Goal: Transaction & Acquisition: Subscribe to service/newsletter

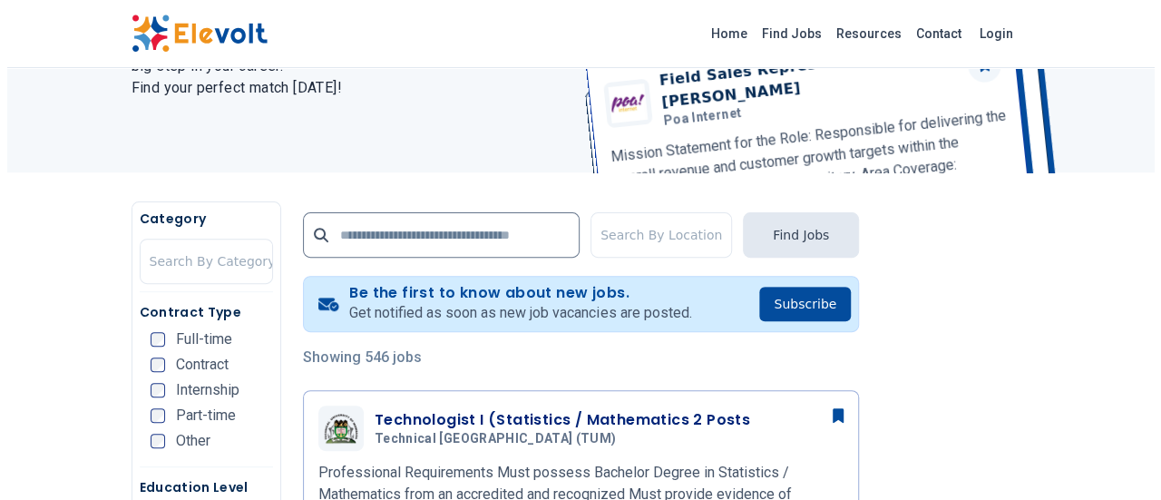
scroll to position [218, 0]
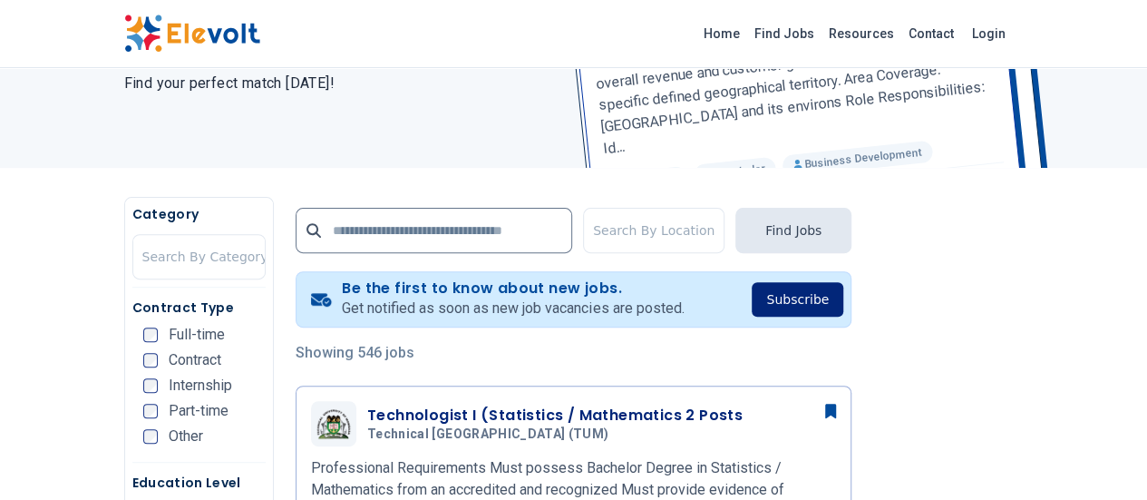
click at [843, 296] on button "Subscribe" at bounding box center [798, 299] width 92 height 34
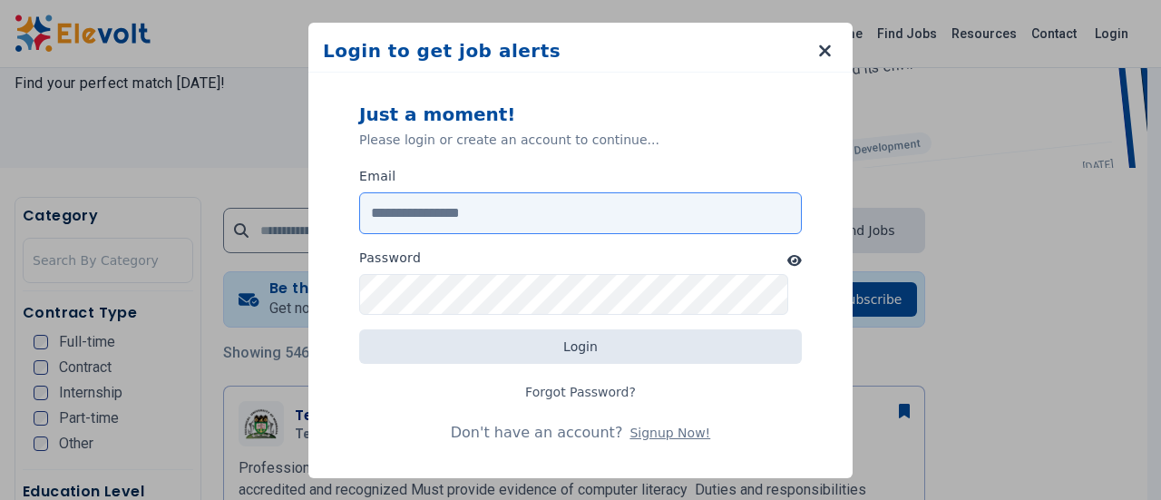
click at [569, 209] on input "Email" at bounding box center [580, 213] width 442 height 42
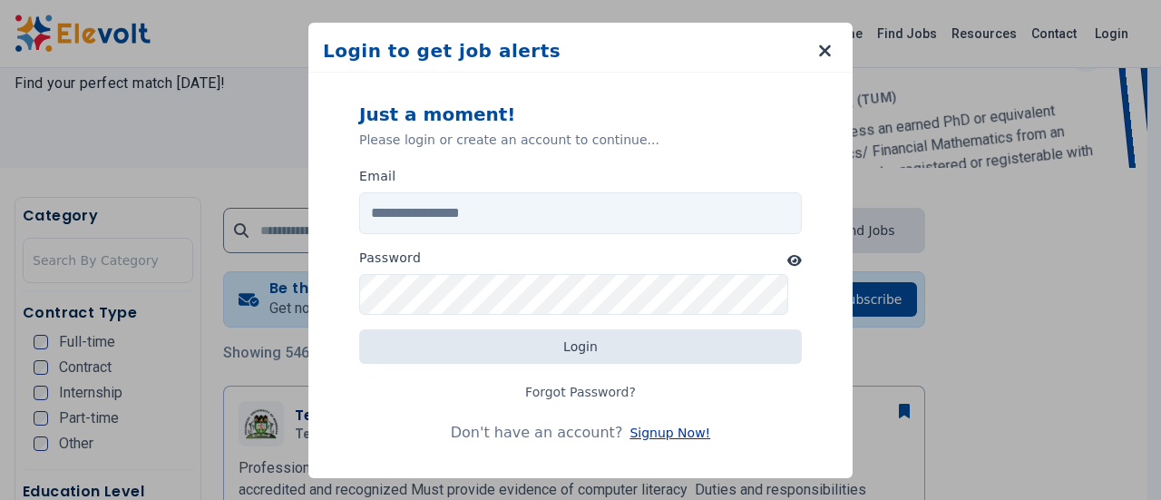
click at [639, 429] on button "Signup Now!" at bounding box center [669, 432] width 81 height 18
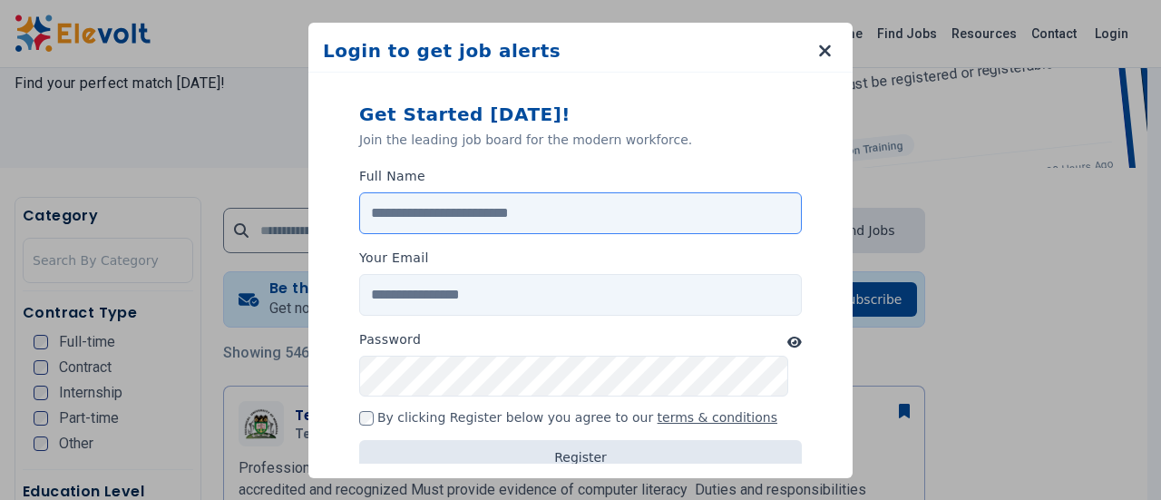
click at [555, 205] on input "Full Name" at bounding box center [580, 213] width 442 height 42
type input "**********"
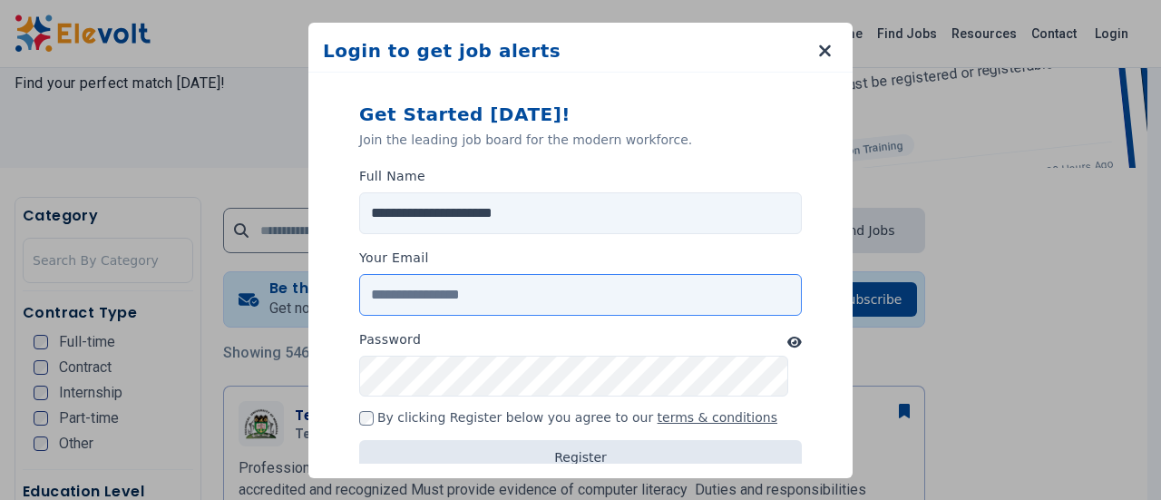
click at [497, 282] on input "Your Email" at bounding box center [580, 295] width 442 height 42
type input "**********"
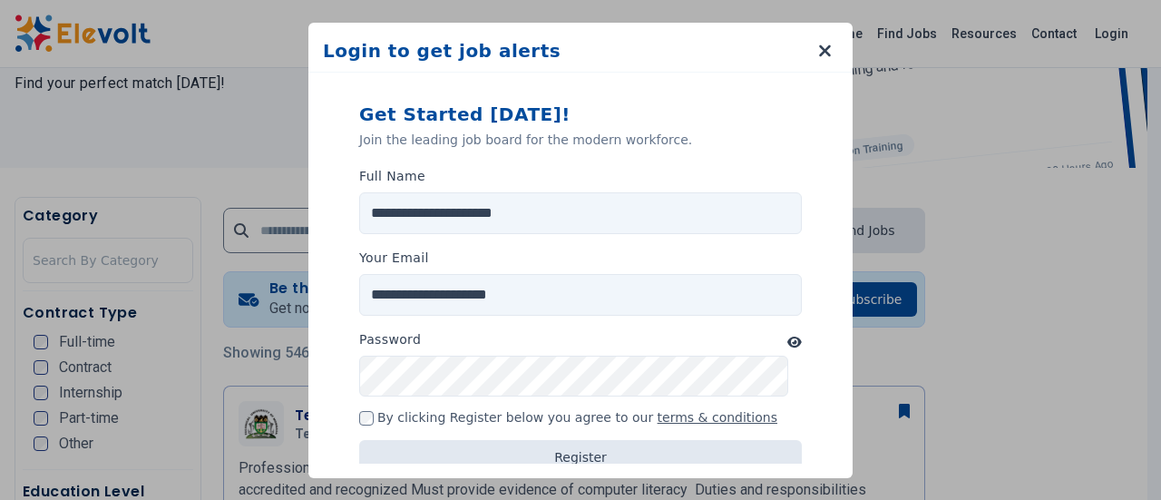
click at [787, 338] on icon "button" at bounding box center [794, 341] width 15 height 11
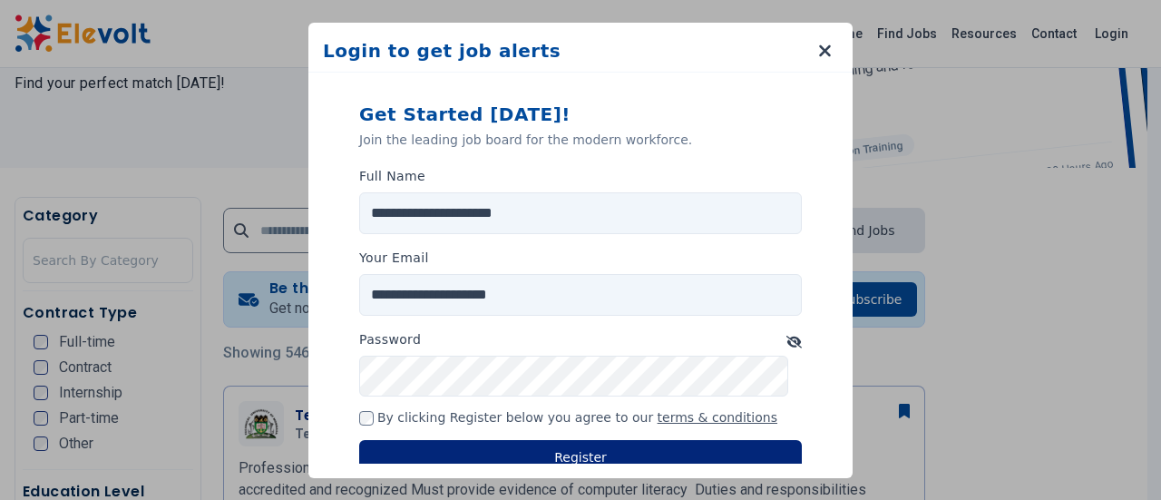
click at [583, 445] on button "Register" at bounding box center [580, 457] width 442 height 34
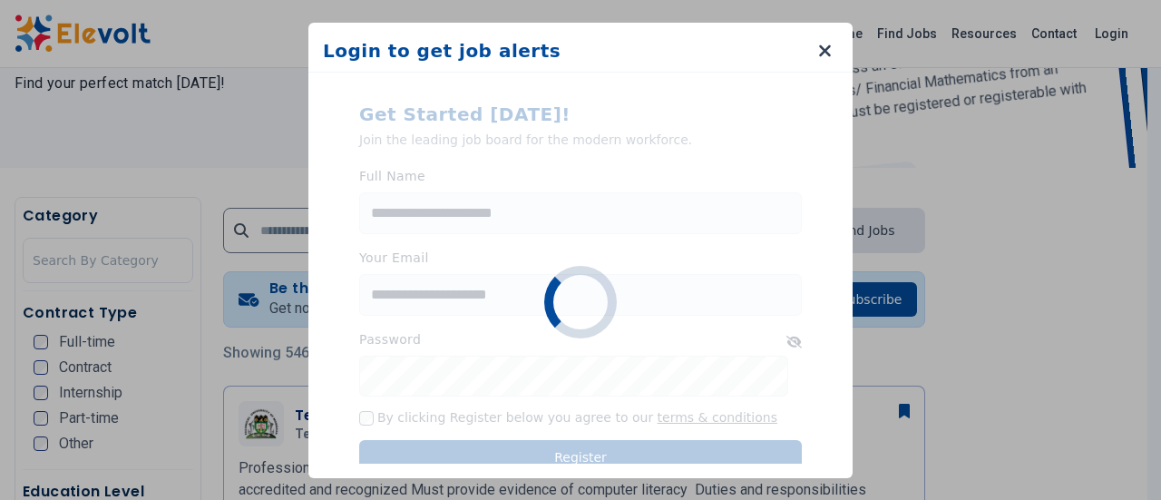
scroll to position [47, 0]
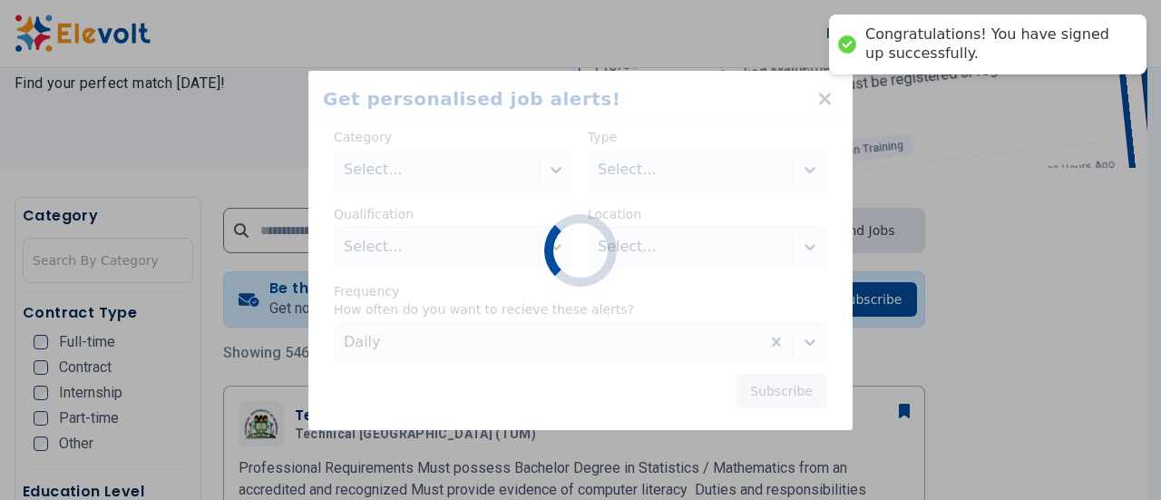
click at [829, 415] on div "Loading... Category Select... Type Select... Qualification Select... Location S…" at bounding box center [580, 268] width 515 height 295
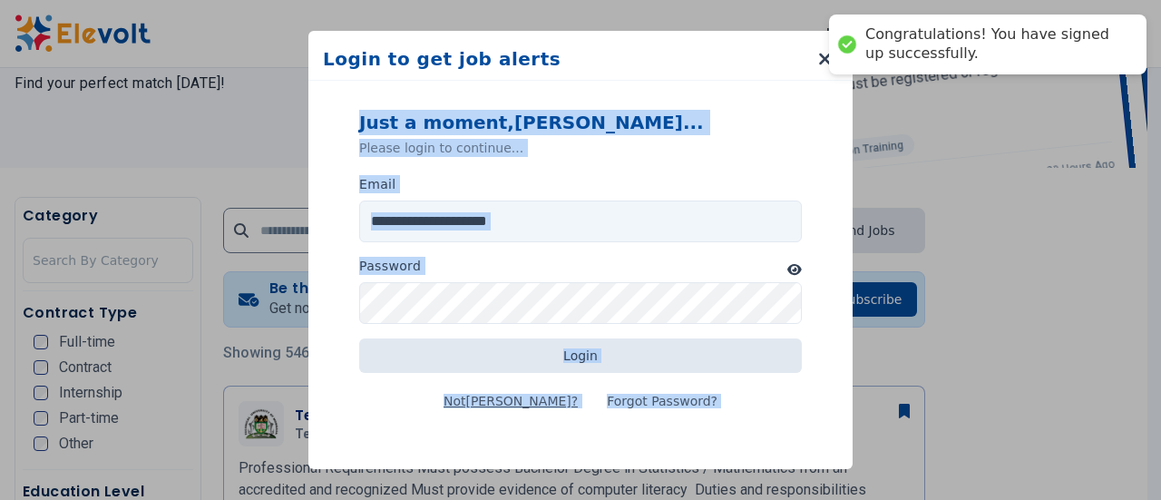
click at [829, 452] on div "**********" at bounding box center [580, 268] width 515 height 374
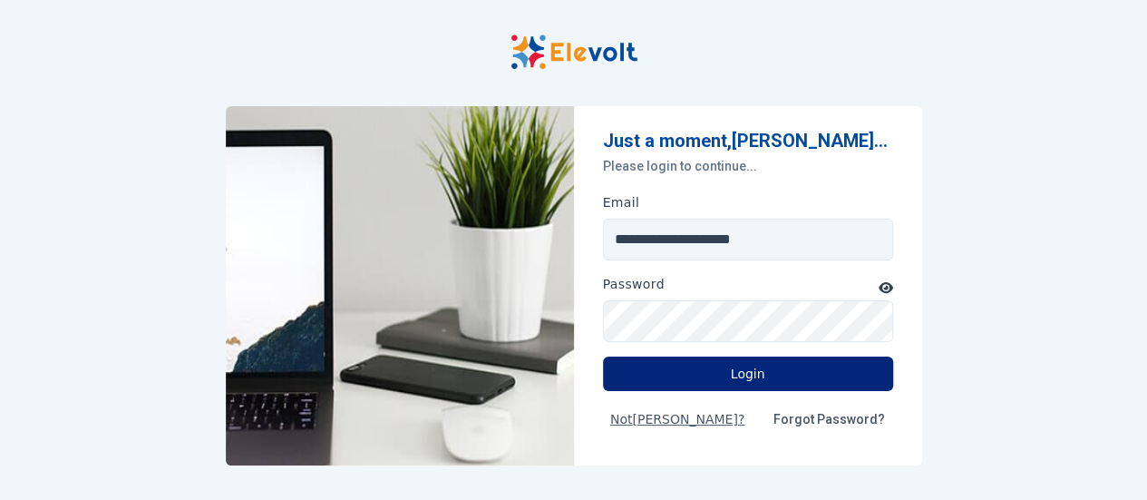
click at [754, 387] on button "Login" at bounding box center [748, 373] width 290 height 34
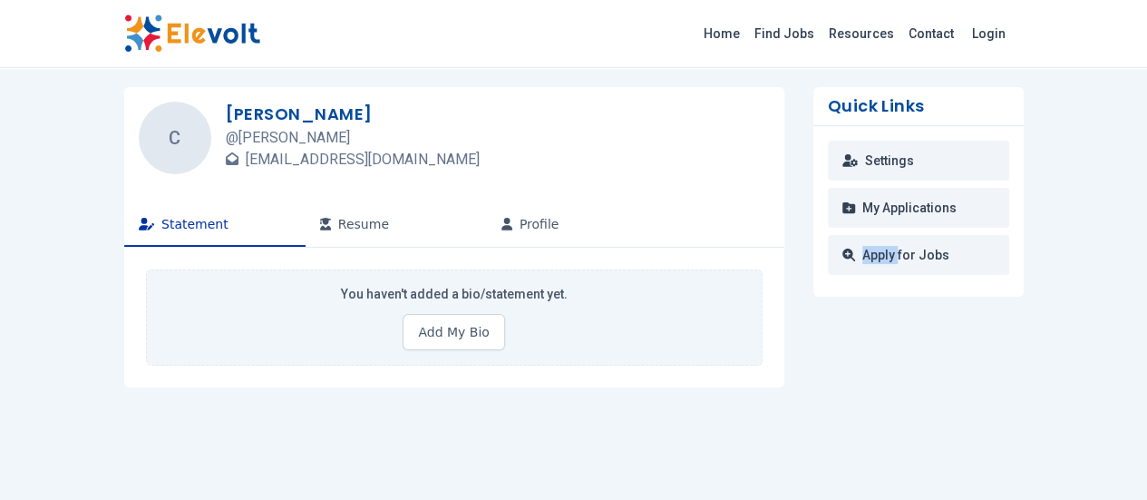
drag, startPoint x: 904, startPoint y: 394, endPoint x: 961, endPoint y: 431, distance: 68.2
click at [961, 431] on div "C Christine Obinju Akoth @ christine-obinju-akoth christie142@gmail.com Stateme…" at bounding box center [574, 320] width 929 height 466
click at [455, 326] on button "Add My Bio" at bounding box center [454, 332] width 102 height 36
click at [425, 330] on button "Add My Bio" at bounding box center [454, 332] width 102 height 36
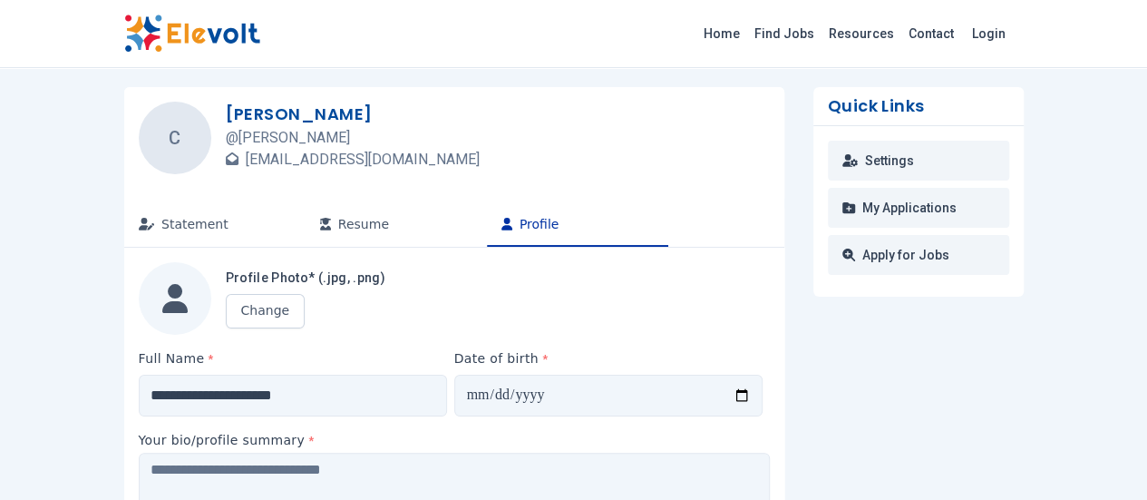
click at [425, 330] on div "Profile Photo* (.jpg, .png) Change" at bounding box center [454, 298] width 631 height 73
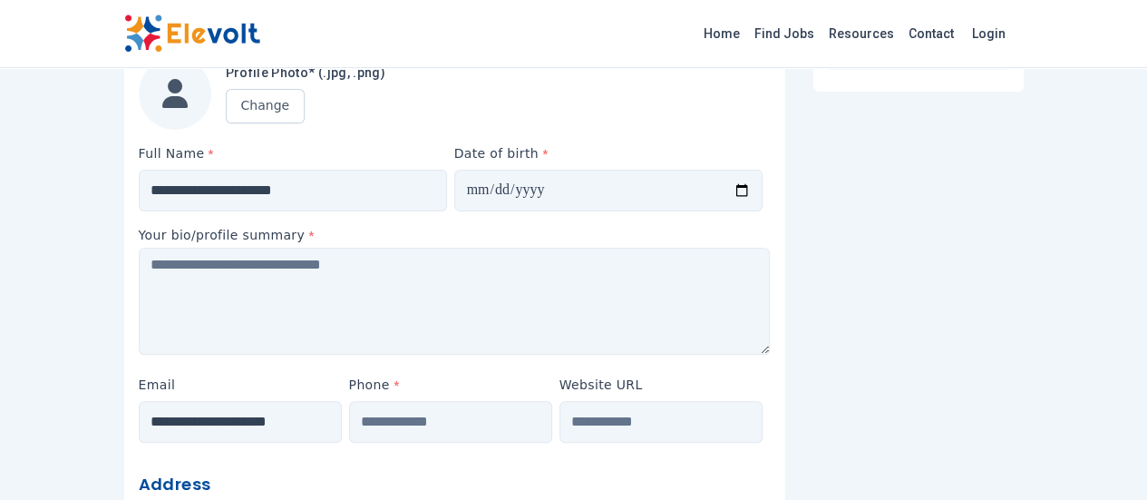
scroll to position [218, 0]
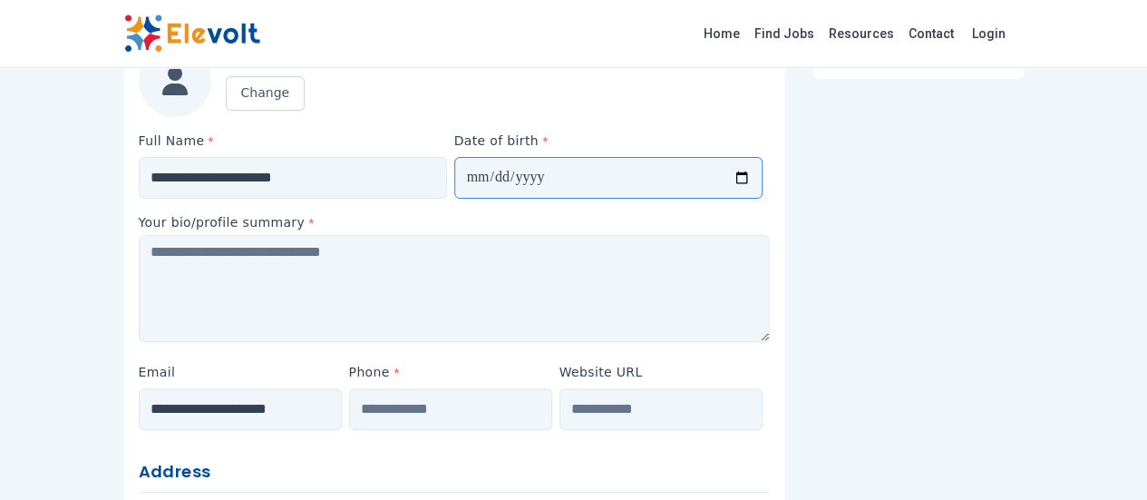
click at [763, 179] on input "Date of birth *" at bounding box center [608, 178] width 308 height 42
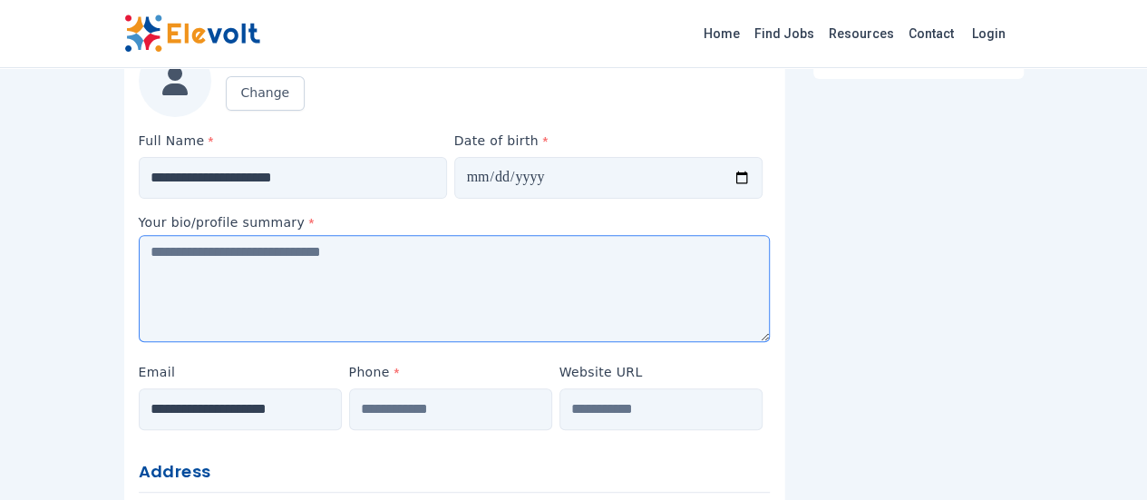
click at [688, 235] on textarea at bounding box center [454, 288] width 631 height 107
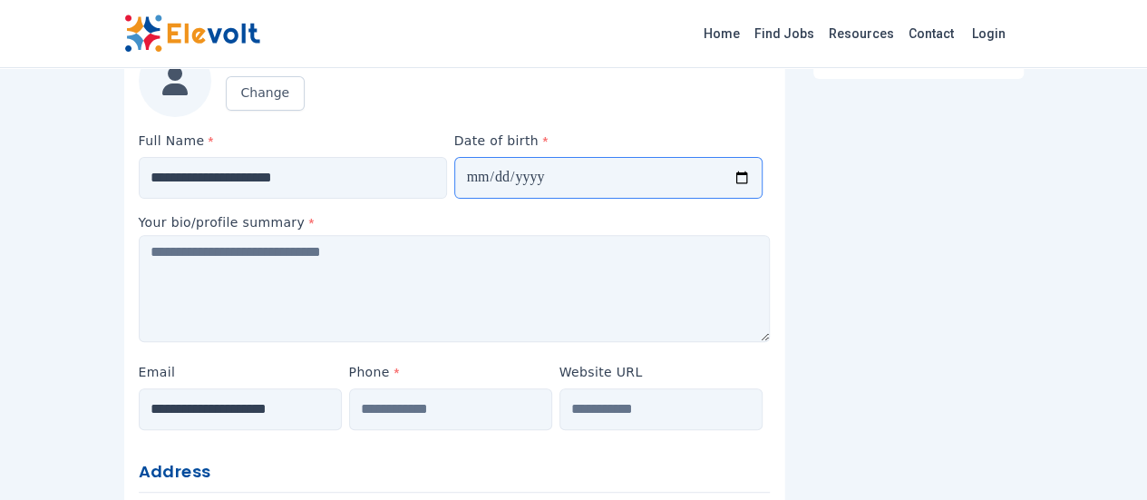
click at [763, 173] on input "**********" at bounding box center [608, 178] width 308 height 42
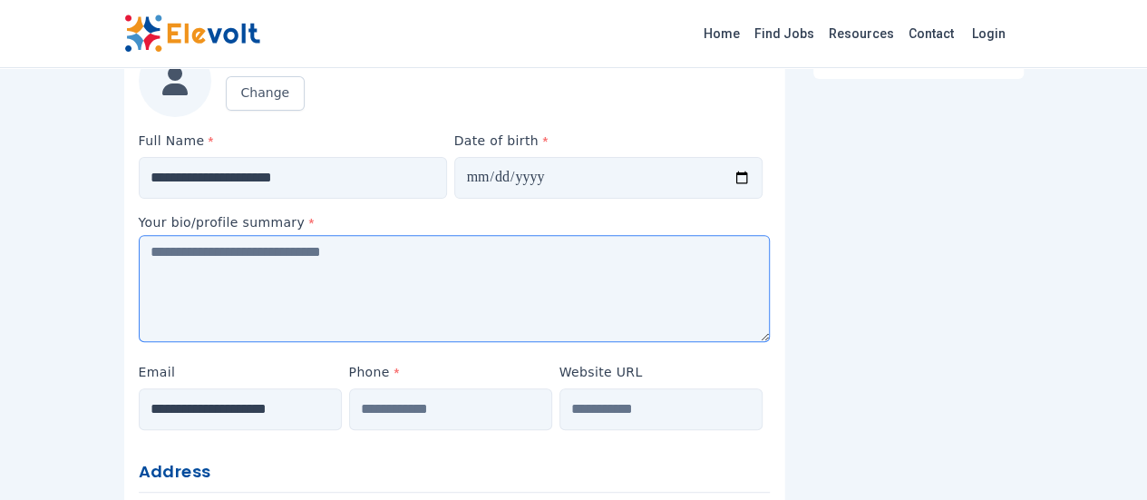
type input "**********"
click at [659, 277] on textarea at bounding box center [454, 288] width 631 height 107
click at [155, 259] on textarea at bounding box center [454, 288] width 631 height 107
paste textarea "**********"
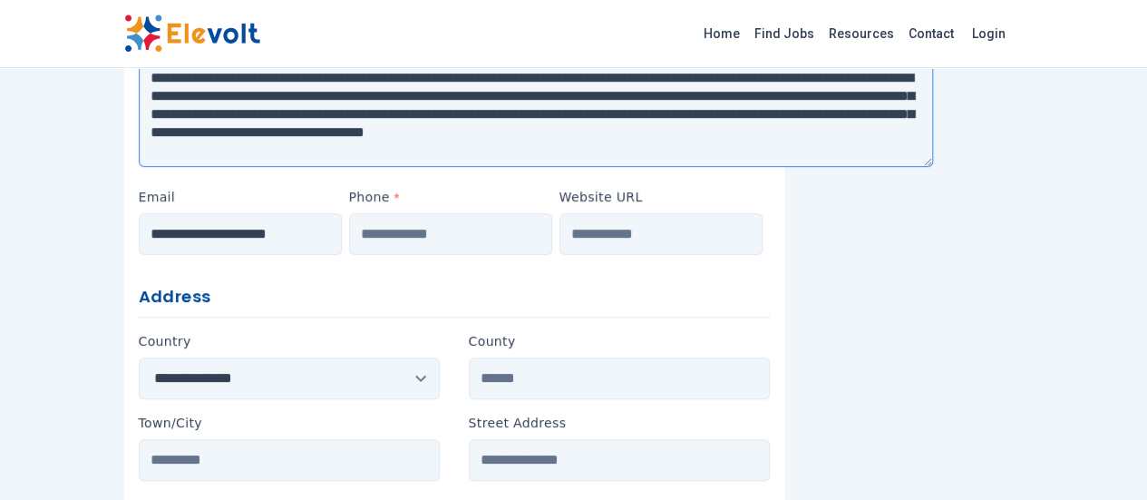
scroll to position [399, 0]
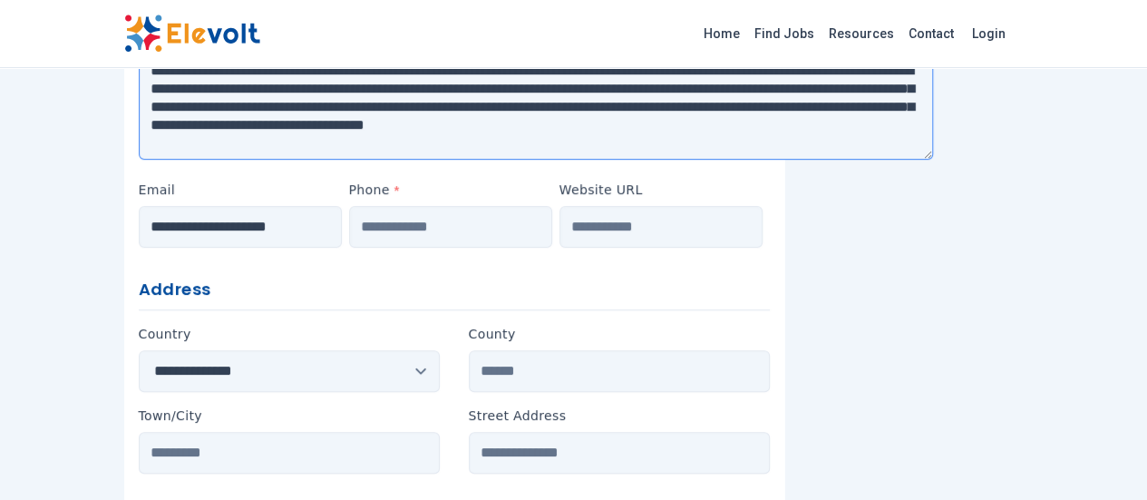
type textarea "**********"
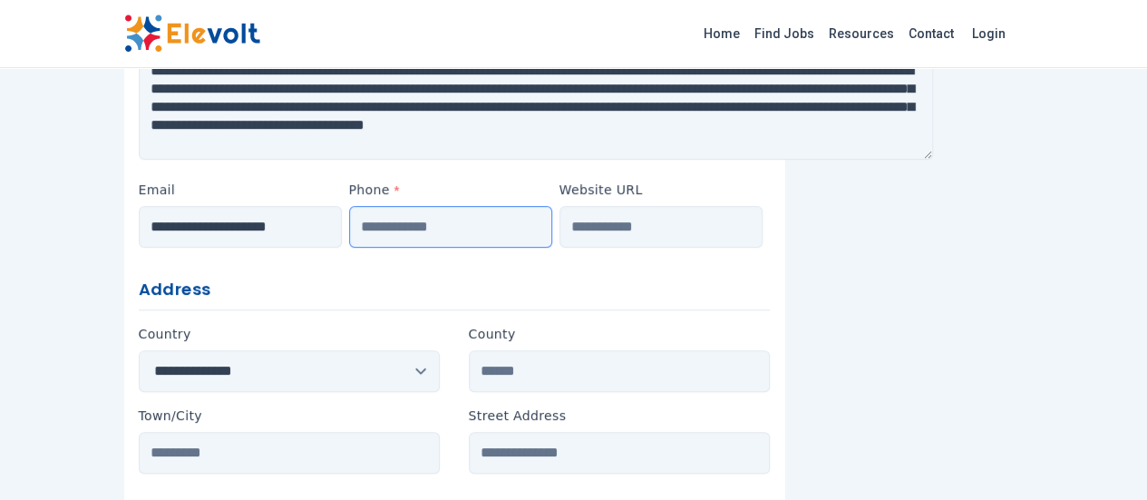
click at [442, 229] on input "Phone *" at bounding box center [450, 227] width 203 height 42
type input "**********"
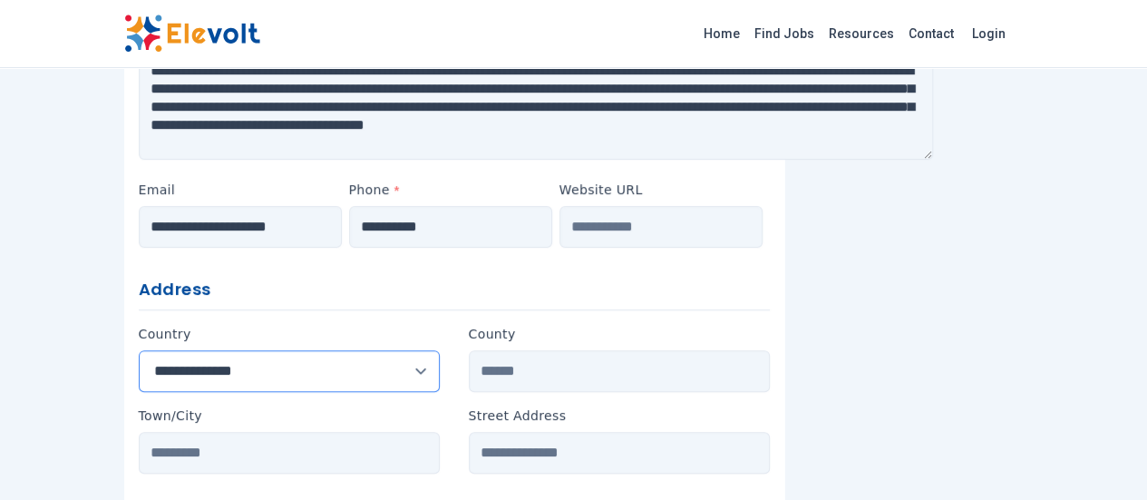
select select "*****"
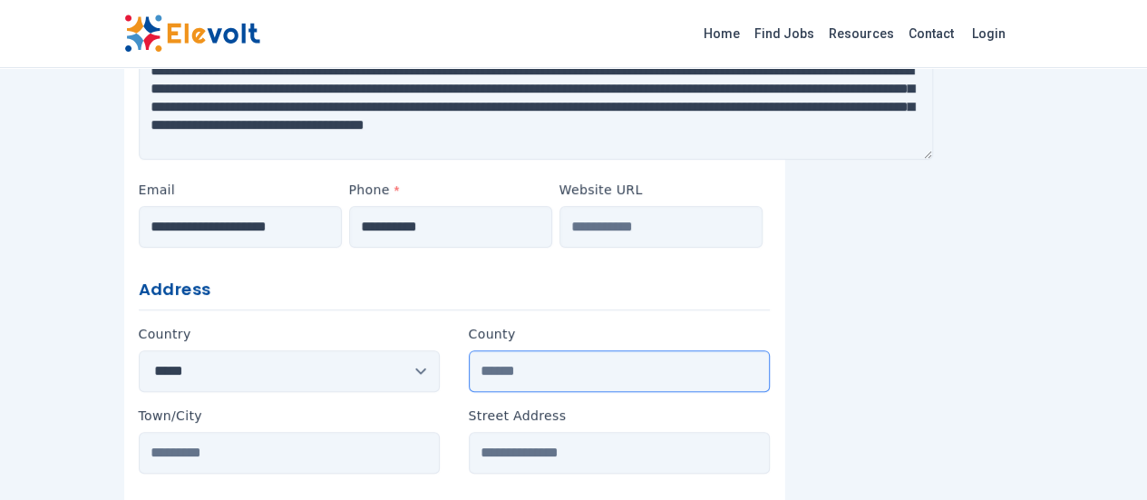
type input "******"
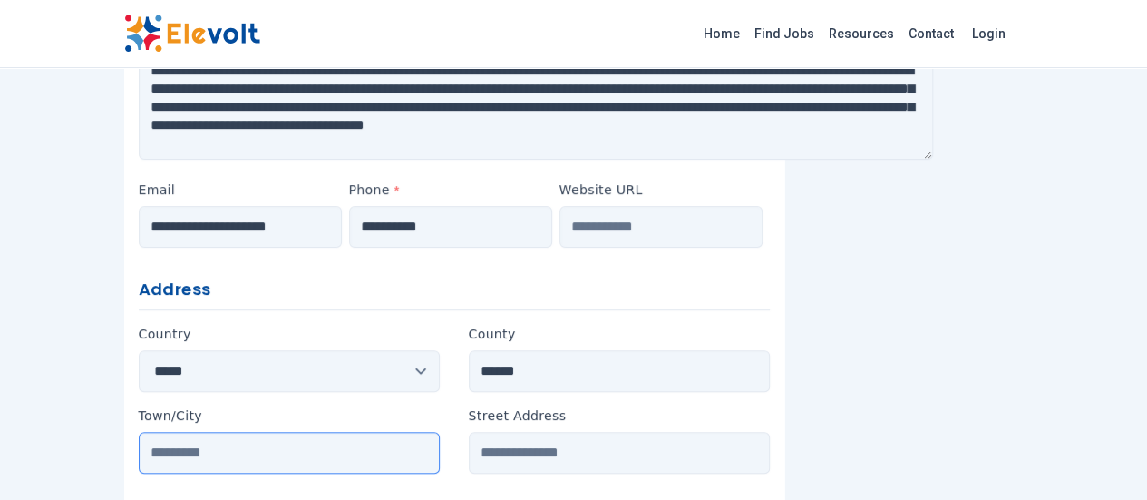
type input "******"
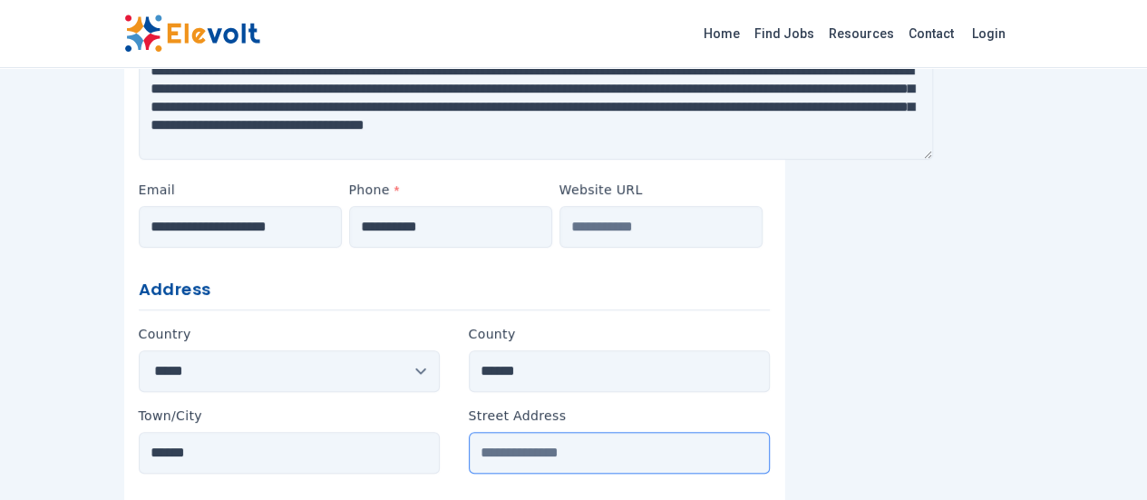
type input "**********"
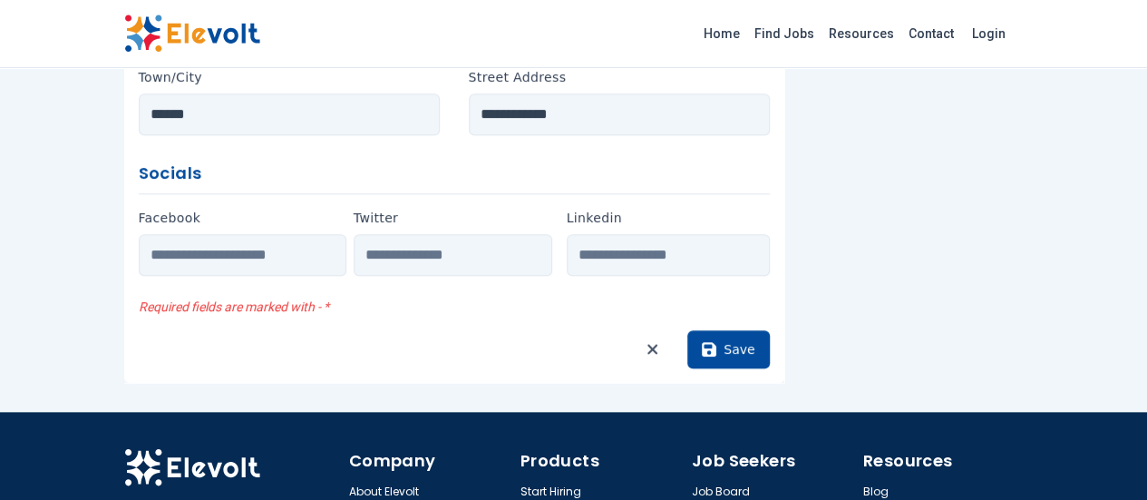
scroll to position [749, 0]
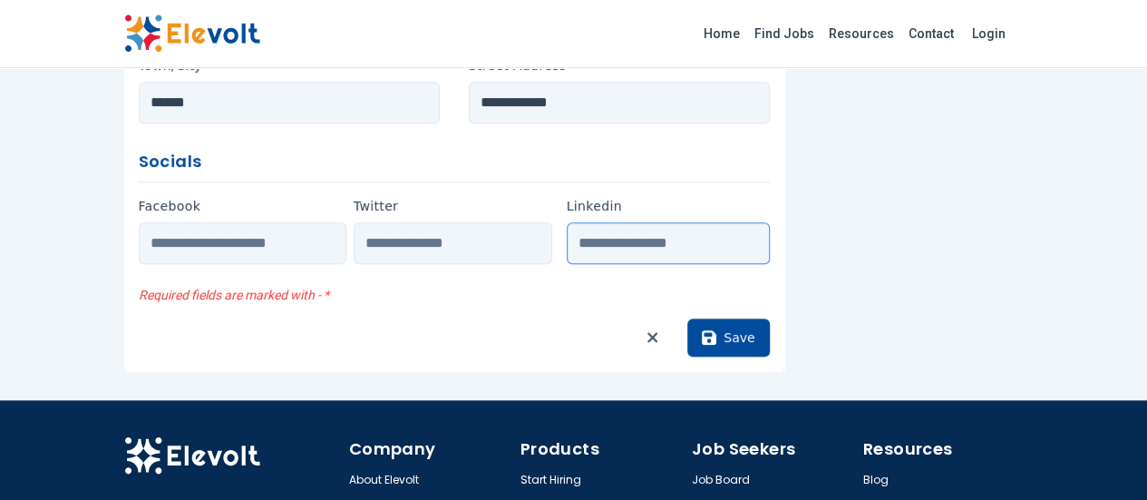
click at [680, 240] on input "Linkedin" at bounding box center [668, 243] width 203 height 42
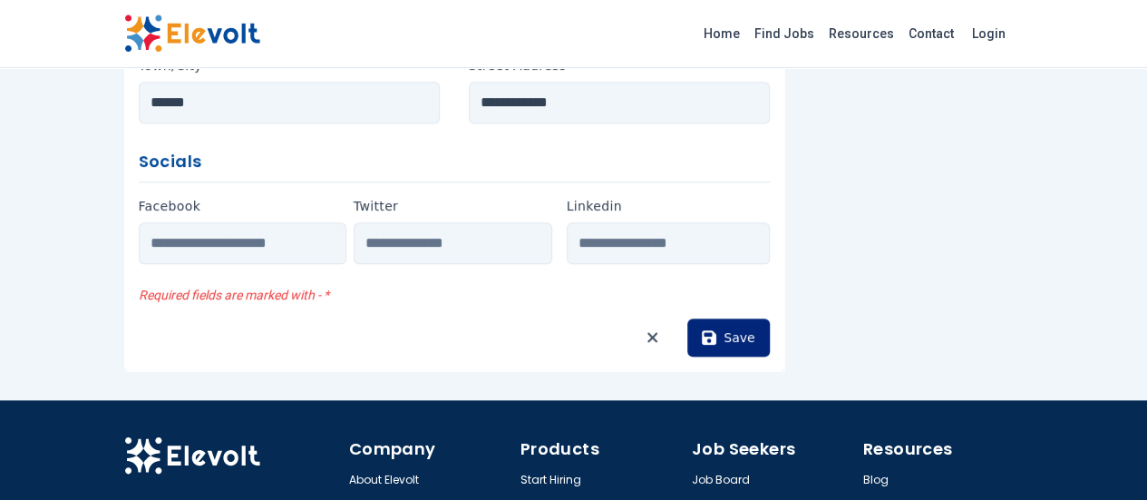
click at [769, 338] on button "Save" at bounding box center [728, 337] width 82 height 38
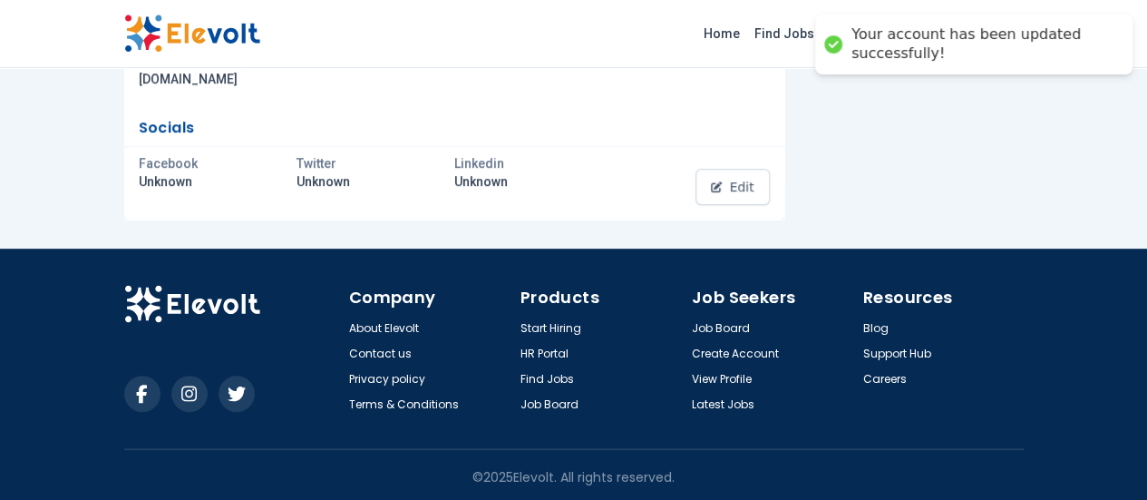
scroll to position [0, 0]
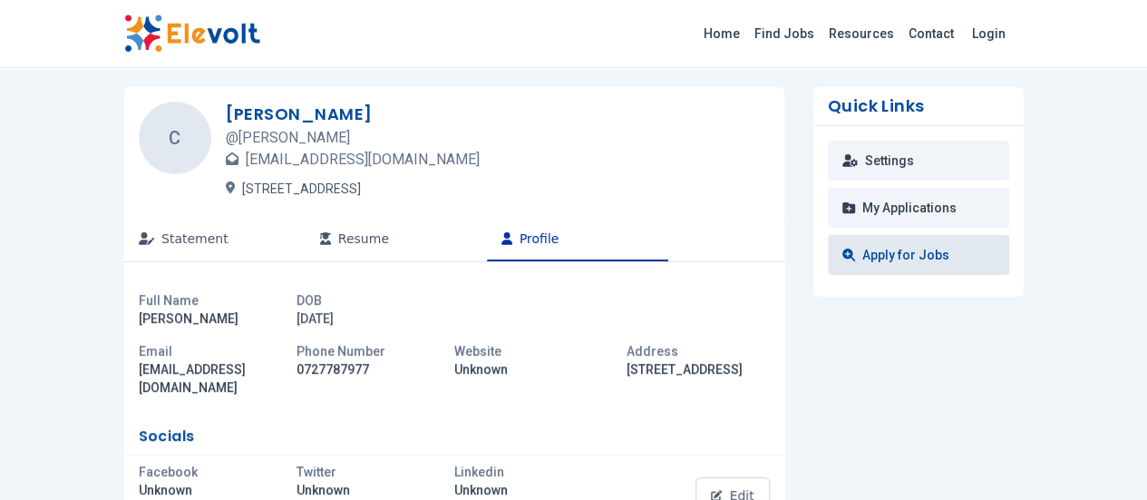
click at [972, 256] on link "Apply for Jobs" at bounding box center [918, 255] width 181 height 40
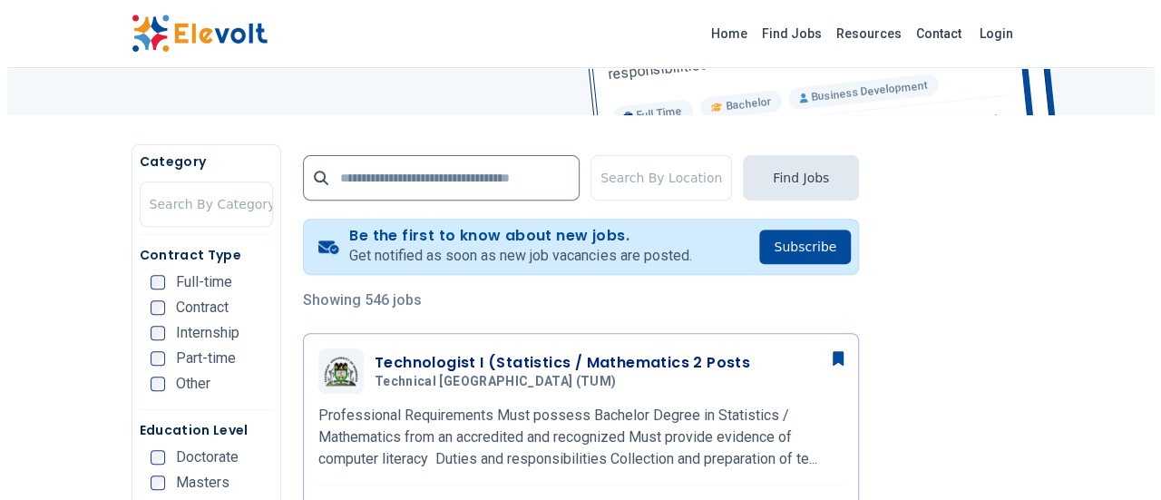
scroll to position [290, 0]
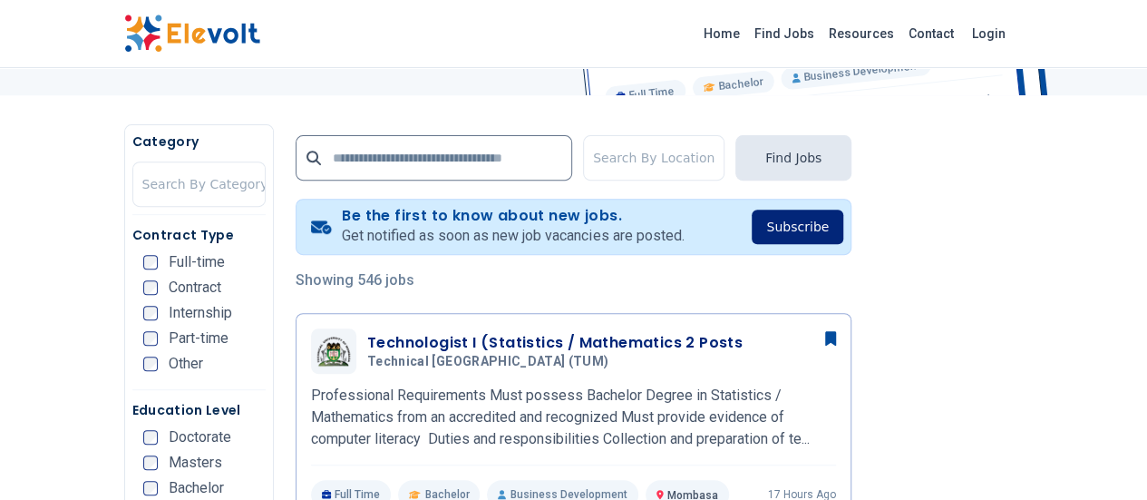
click at [843, 231] on button "Subscribe" at bounding box center [798, 226] width 92 height 34
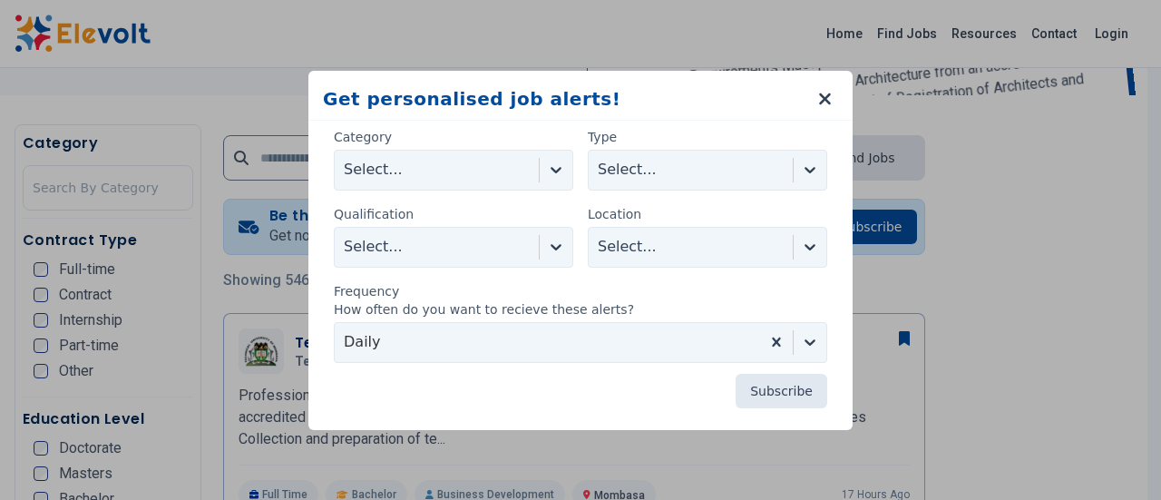
click at [554, 173] on icon at bounding box center [556, 169] width 18 height 18
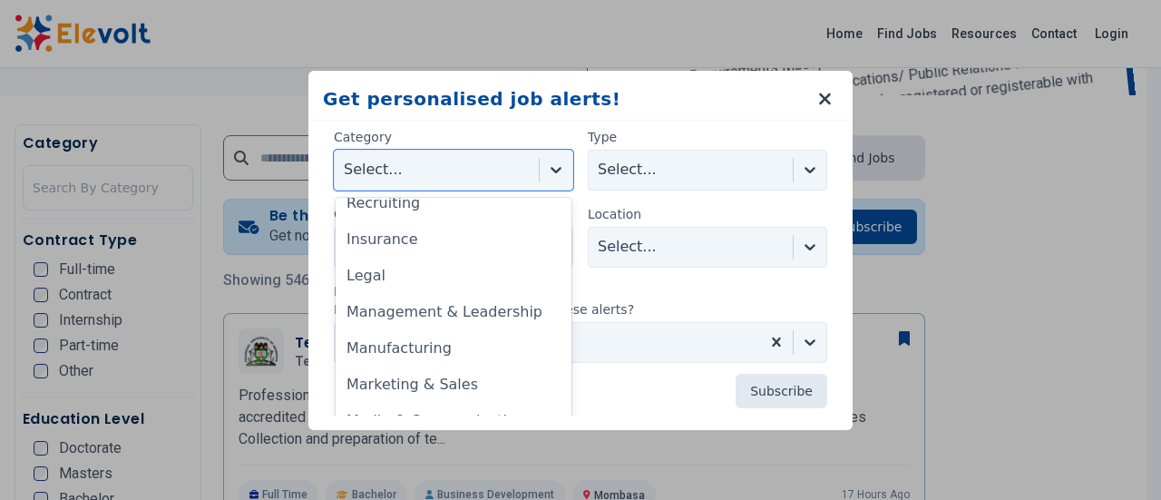
scroll to position [950, 0]
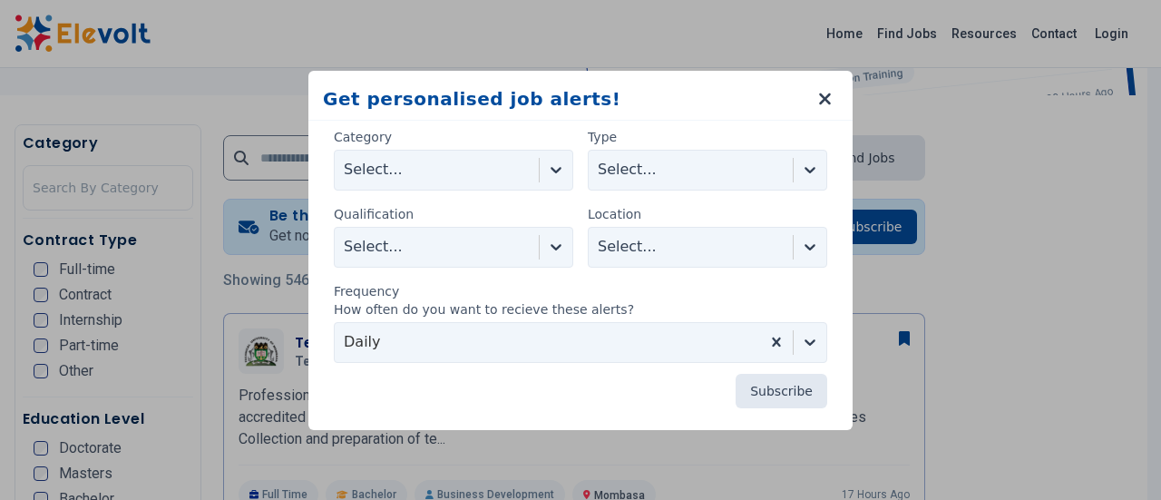
click at [557, 418] on div "Get personalised job alerts! Category Select... Type Select... Qualification Se…" at bounding box center [580, 250] width 544 height 359
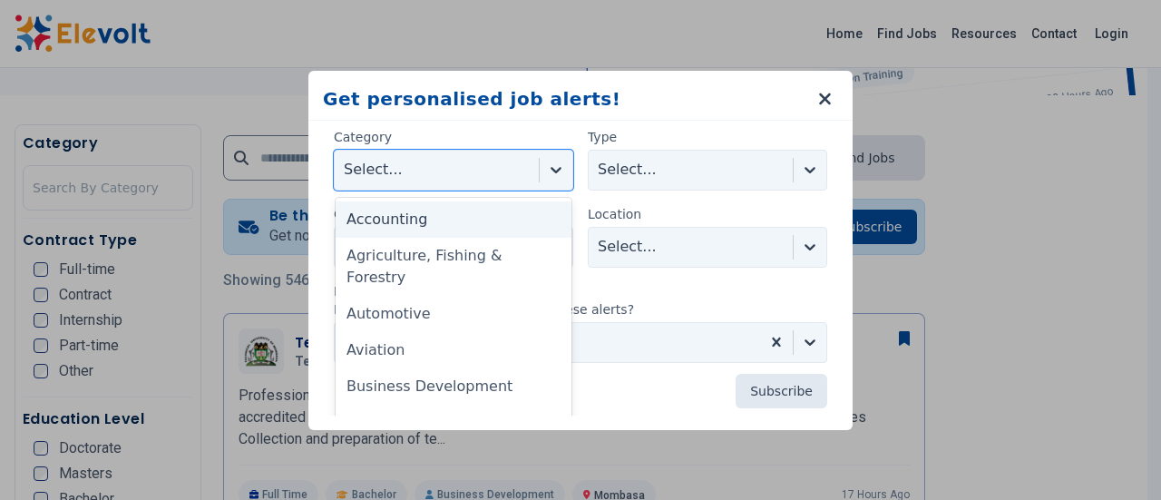
click at [559, 169] on div at bounding box center [556, 169] width 33 height 33
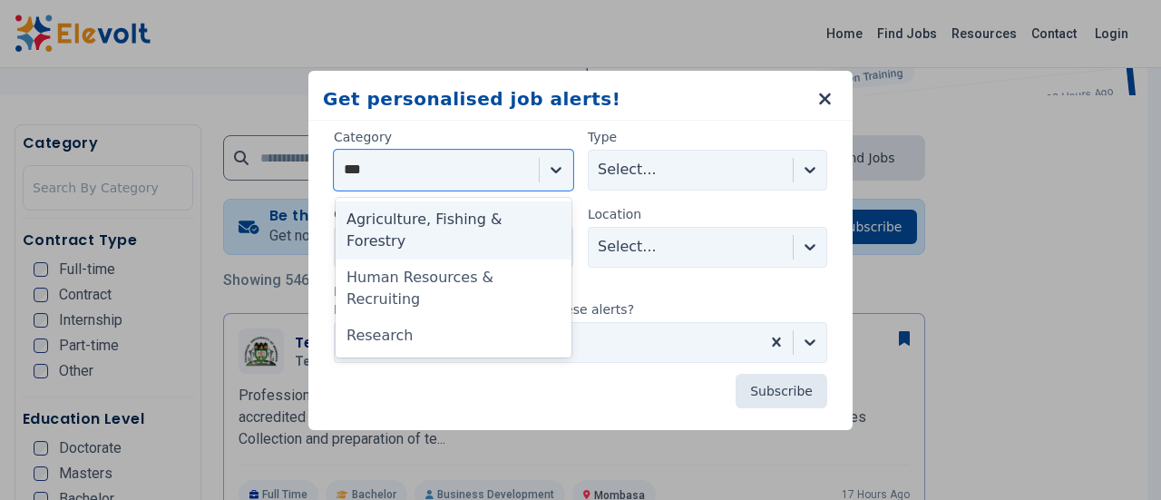
type input "****"
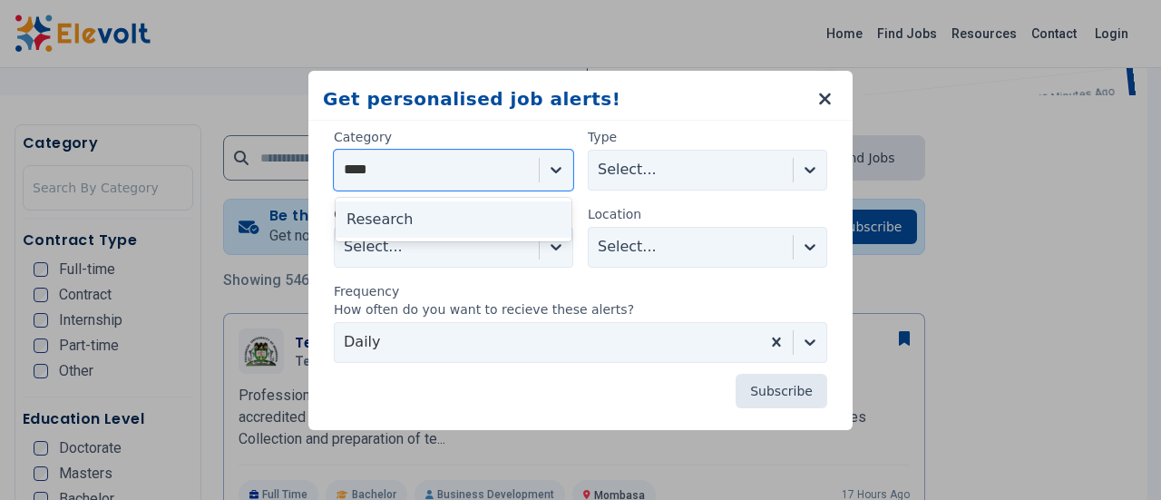
click at [392, 214] on div "Research" at bounding box center [453, 219] width 236 height 36
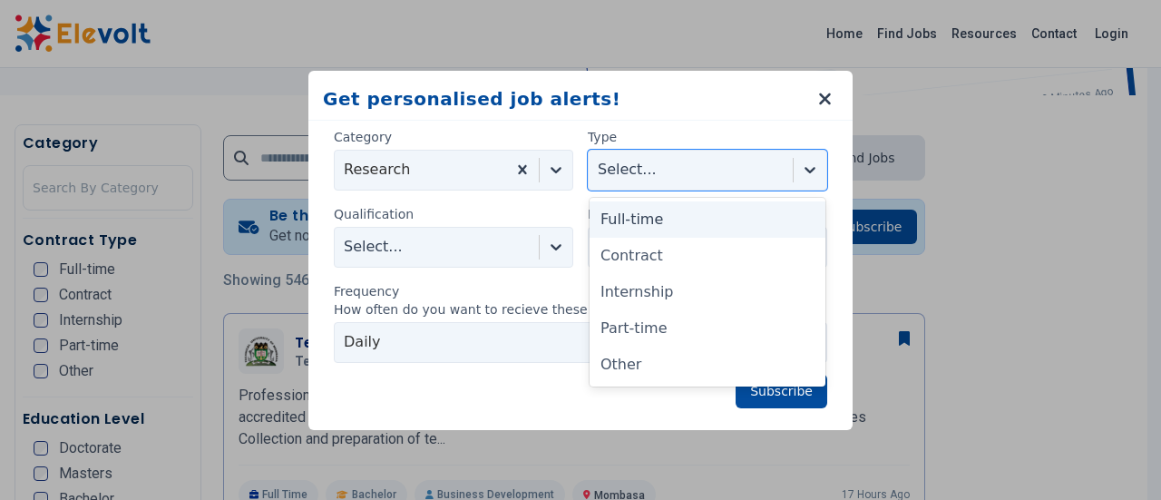
click at [812, 166] on icon at bounding box center [810, 169] width 18 height 18
click at [620, 219] on div "Full-time" at bounding box center [707, 219] width 236 height 36
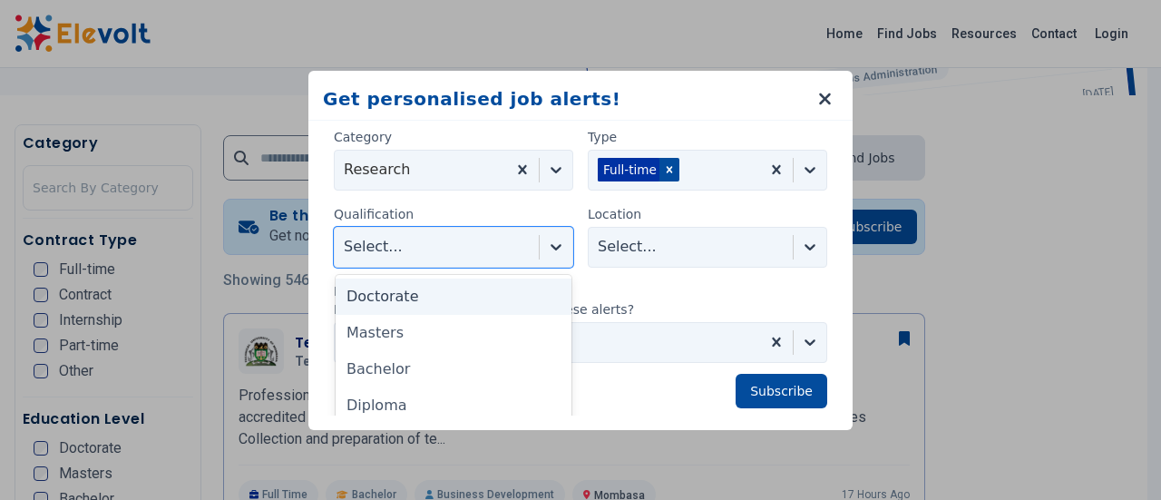
click at [554, 248] on icon at bounding box center [556, 247] width 18 height 18
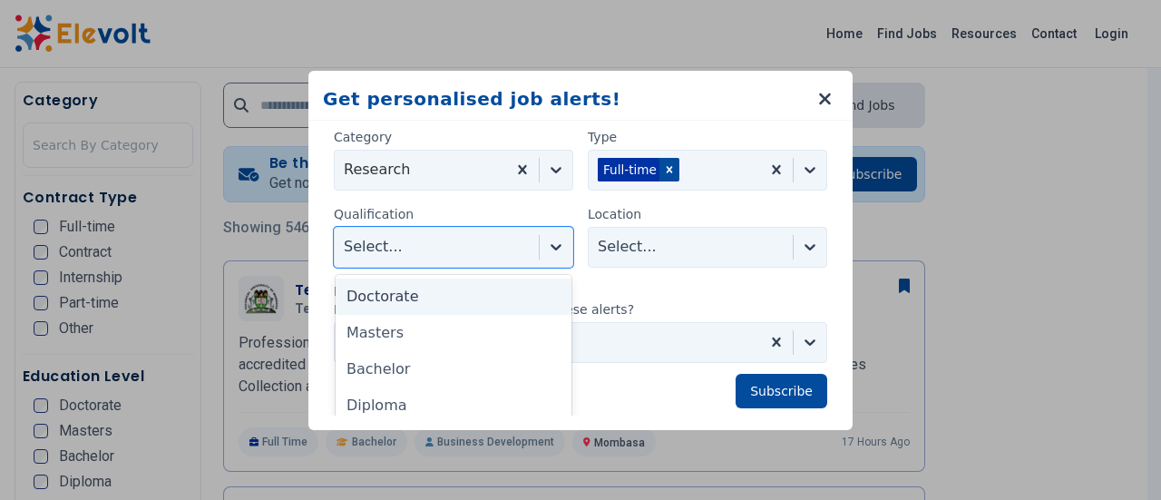
scroll to position [344, 0]
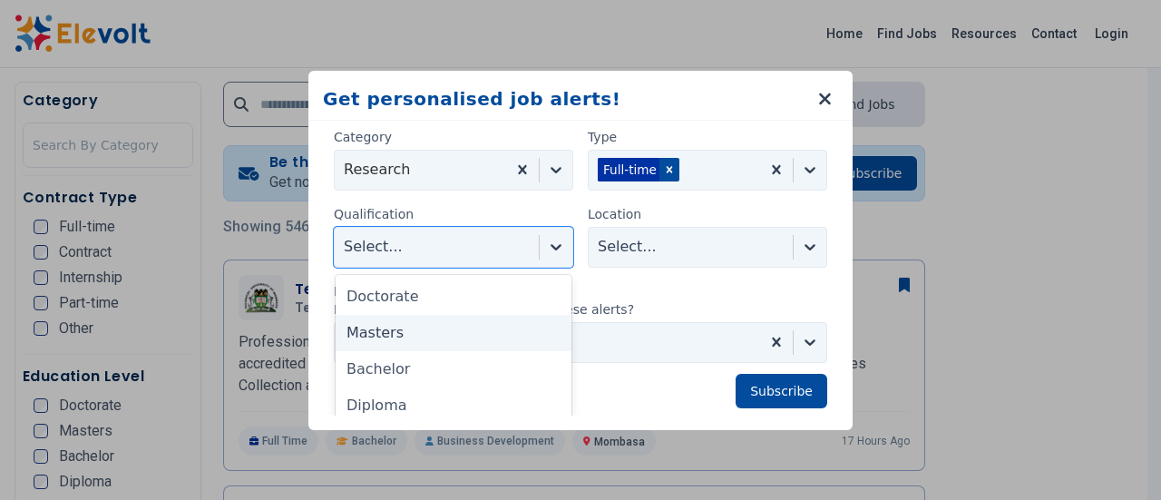
click at [428, 334] on div "Masters" at bounding box center [453, 333] width 236 height 36
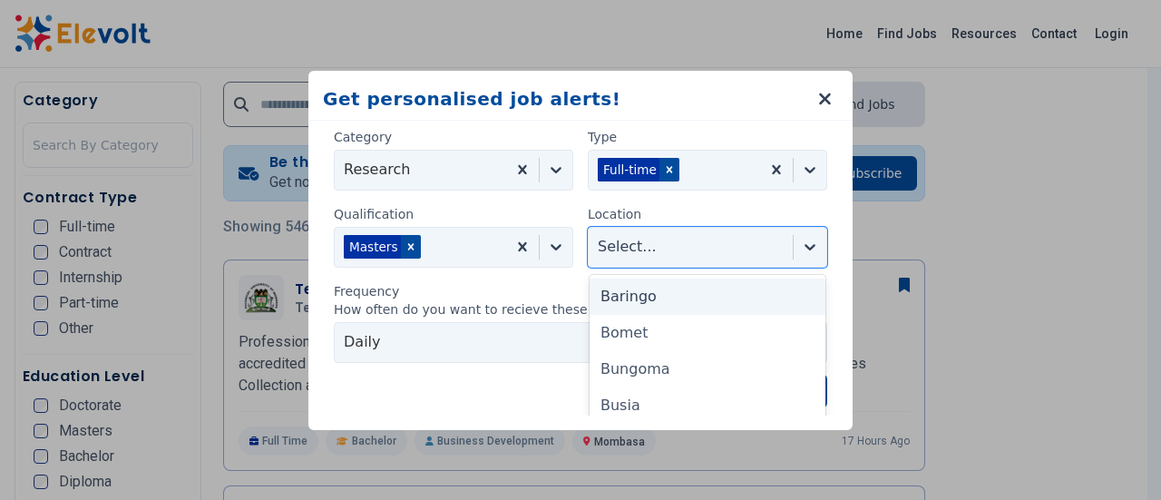
click at [813, 246] on div "Category Research Type Full-time Qualification Masters Location 49 results avai…" at bounding box center [580, 268] width 501 height 280
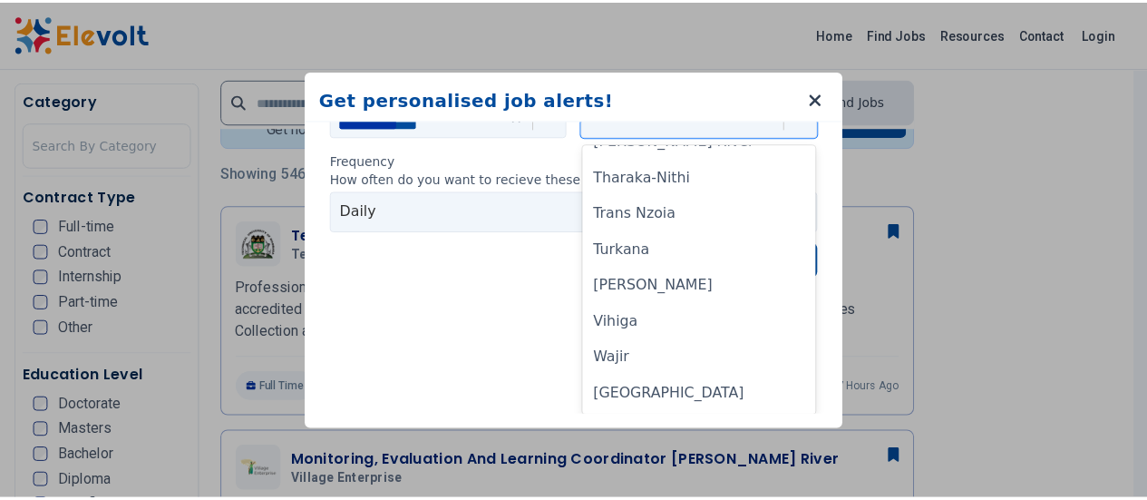
scroll to position [0, 0]
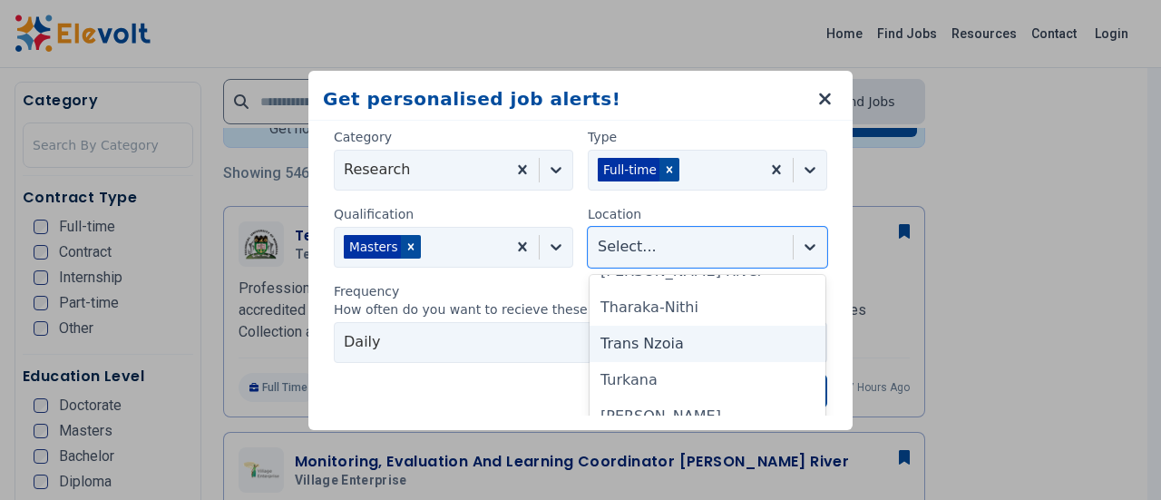
click at [478, 365] on div "Subscribe" at bounding box center [580, 385] width 493 height 45
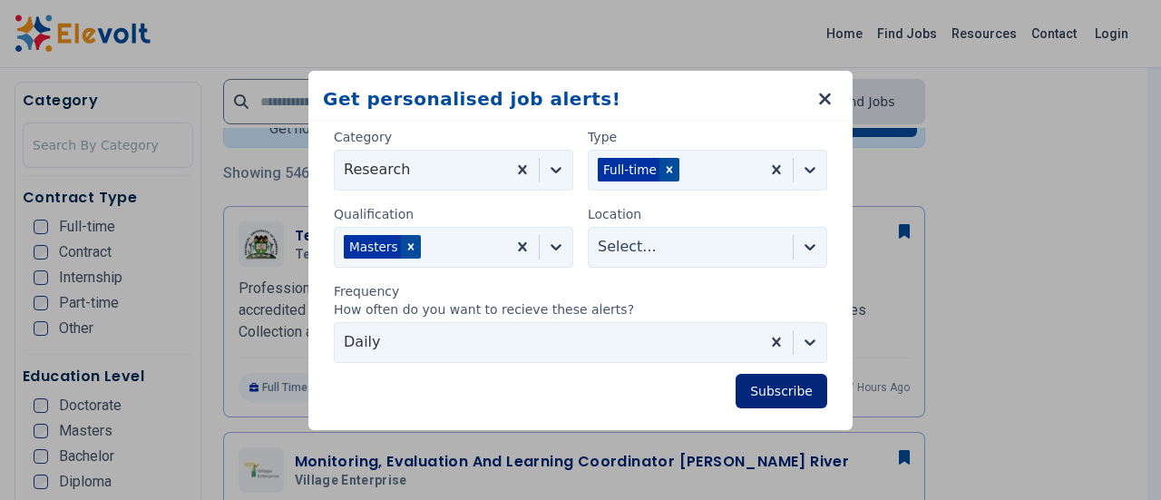
click at [780, 384] on button "Subscribe" at bounding box center [781, 391] width 92 height 34
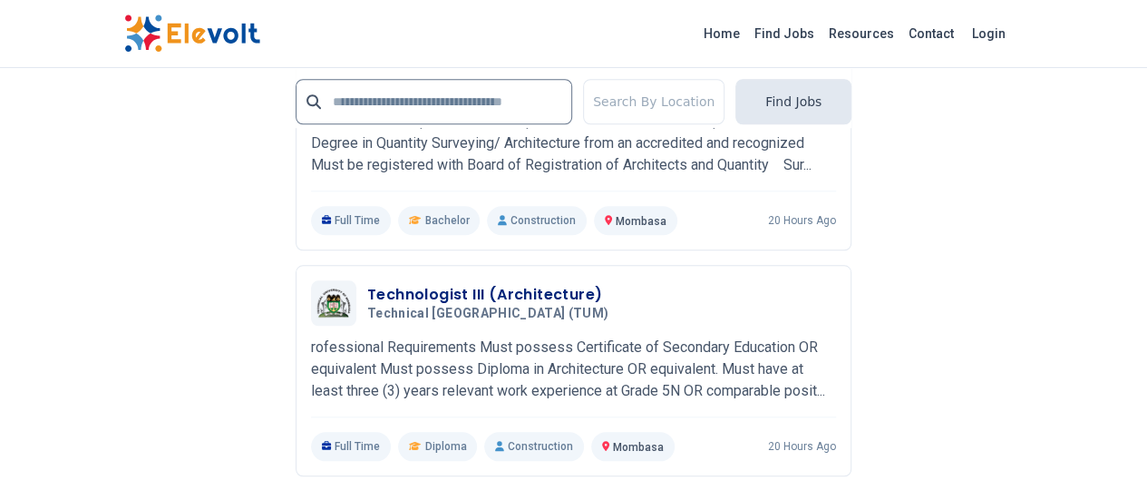
scroll to position [4280, 0]
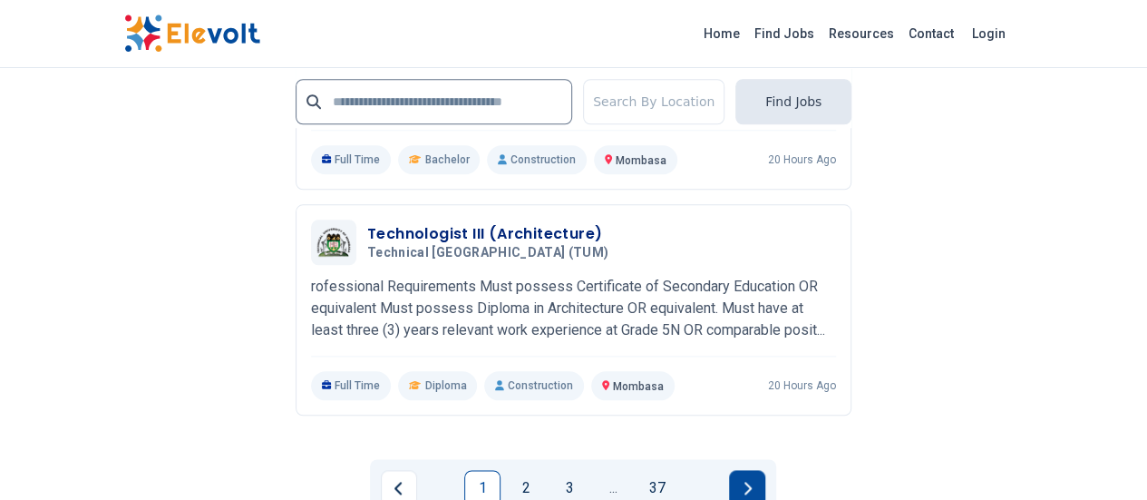
click at [744, 470] on button "Next page" at bounding box center [747, 488] width 36 height 36
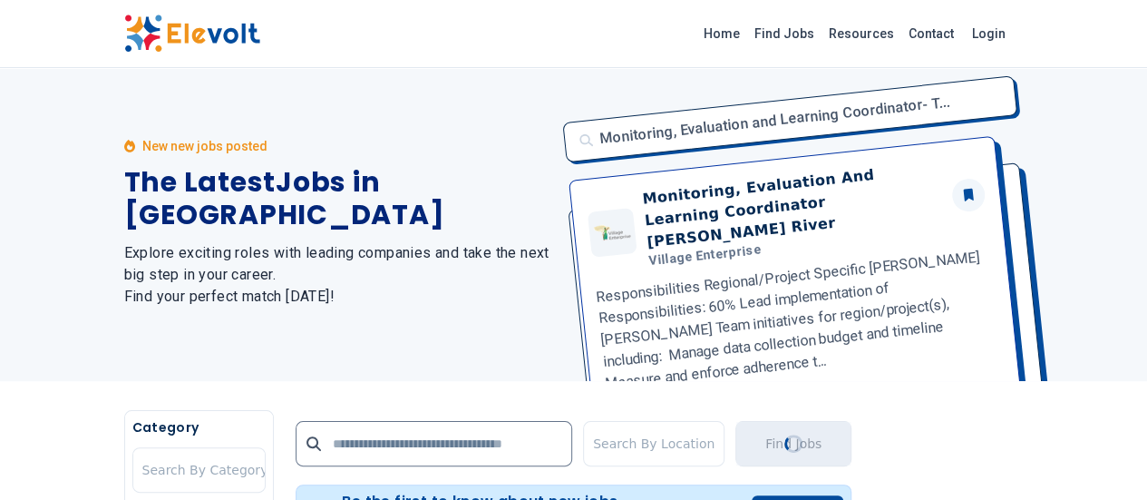
scroll to position [0, 0]
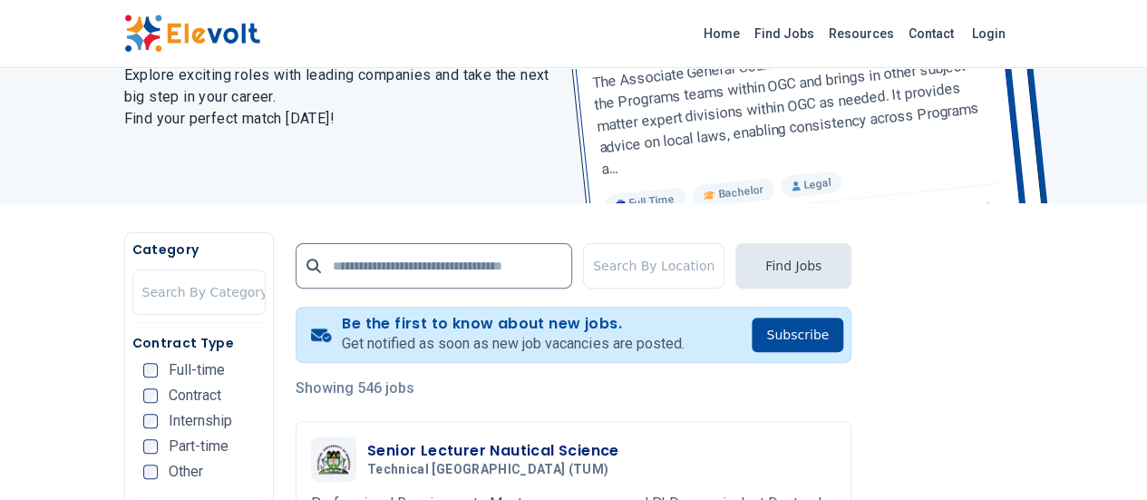
scroll to position [205, 0]
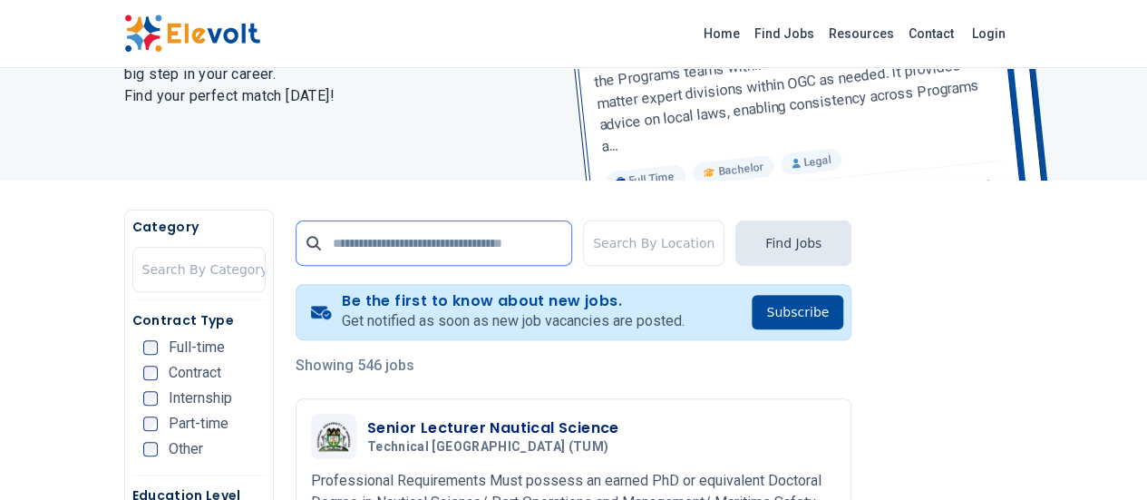
click at [406, 241] on input "text" at bounding box center [434, 242] width 277 height 45
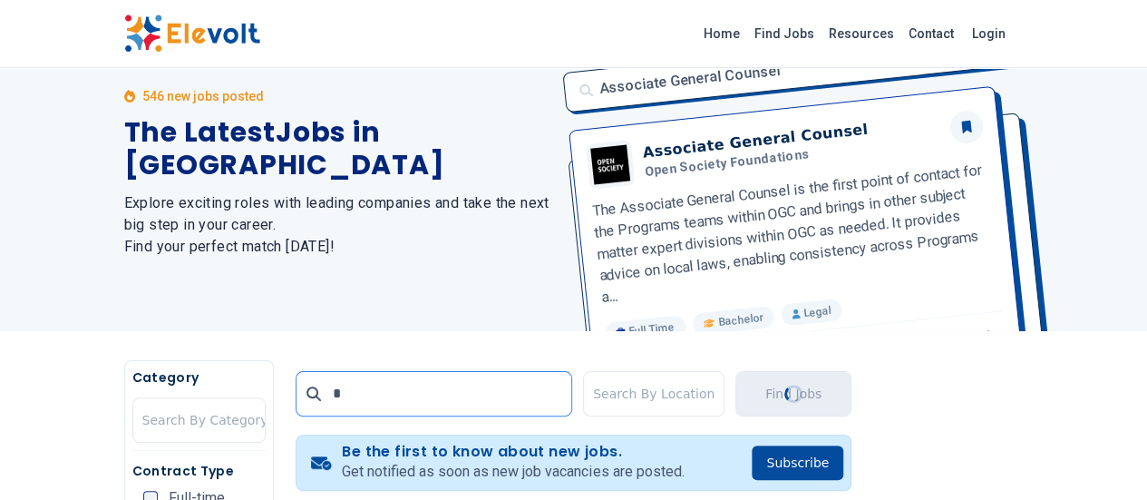
scroll to position [0, 0]
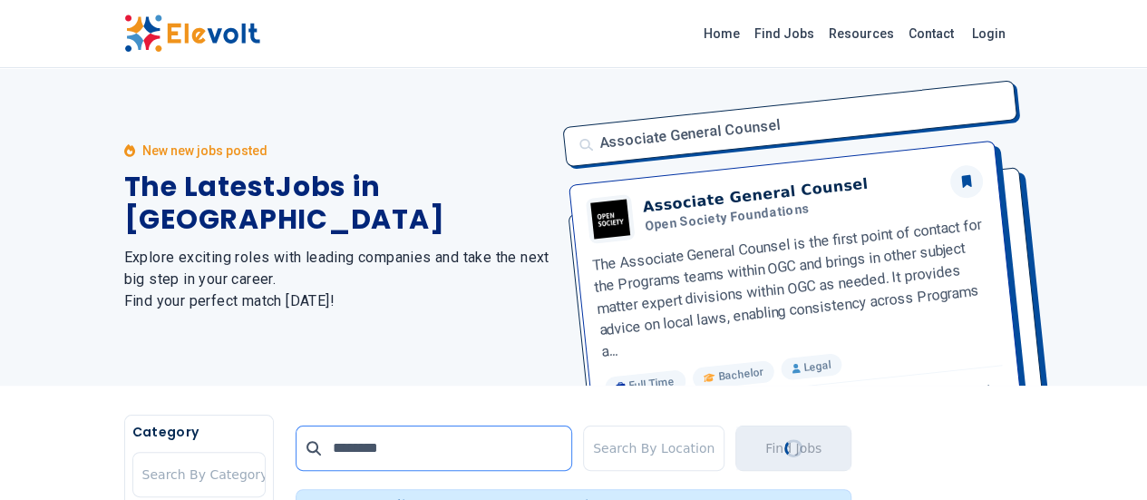
type input "********"
click at [851, 443] on button "Find Jobs" at bounding box center [793, 447] width 116 height 45
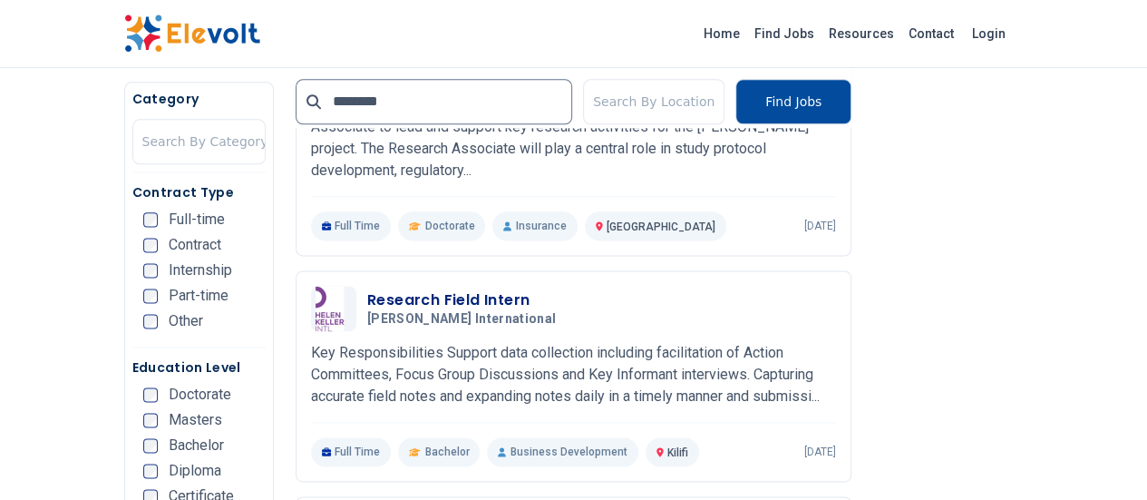
scroll to position [1039, 0]
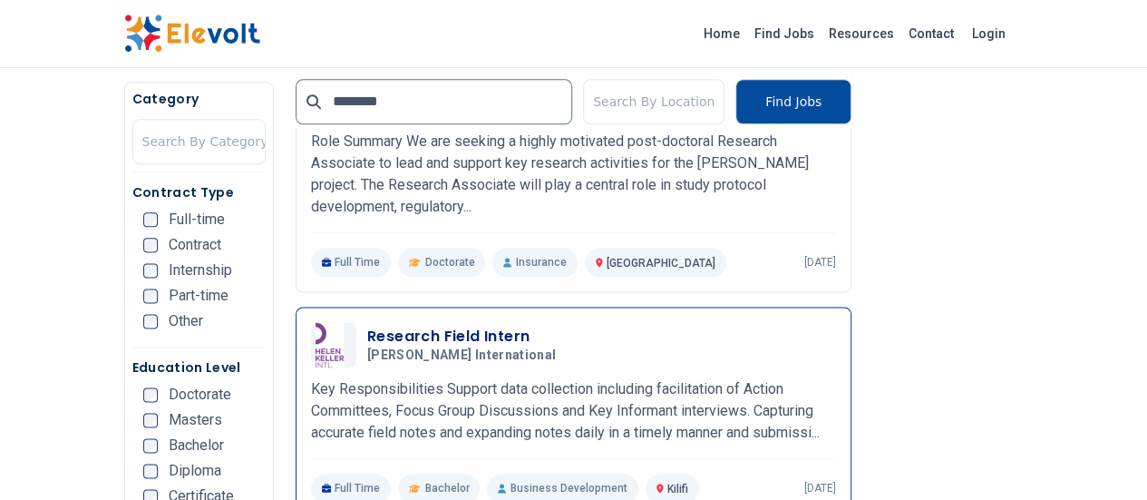
click at [367, 326] on h3 "Research Field Intern" at bounding box center [465, 337] width 196 height 22
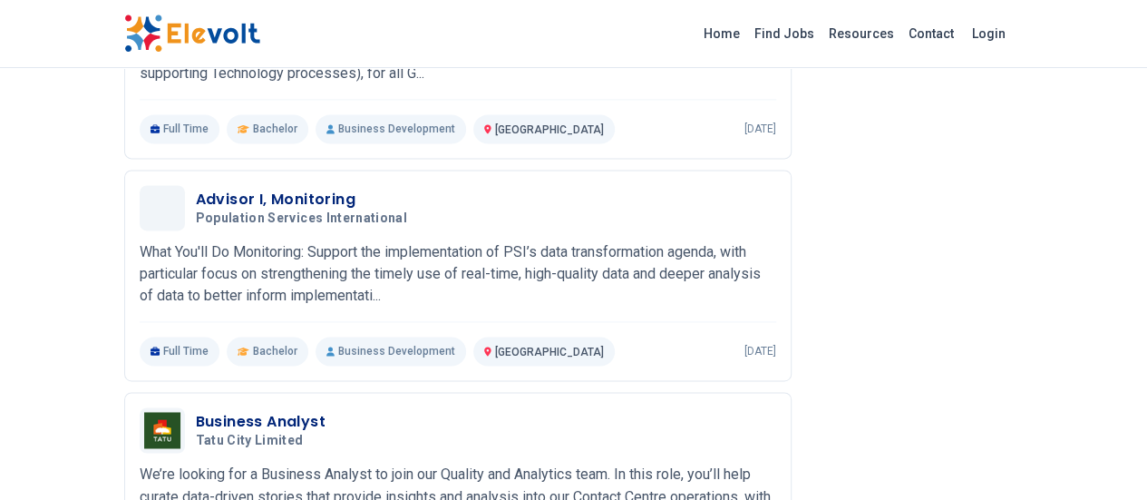
scroll to position [1257, 0]
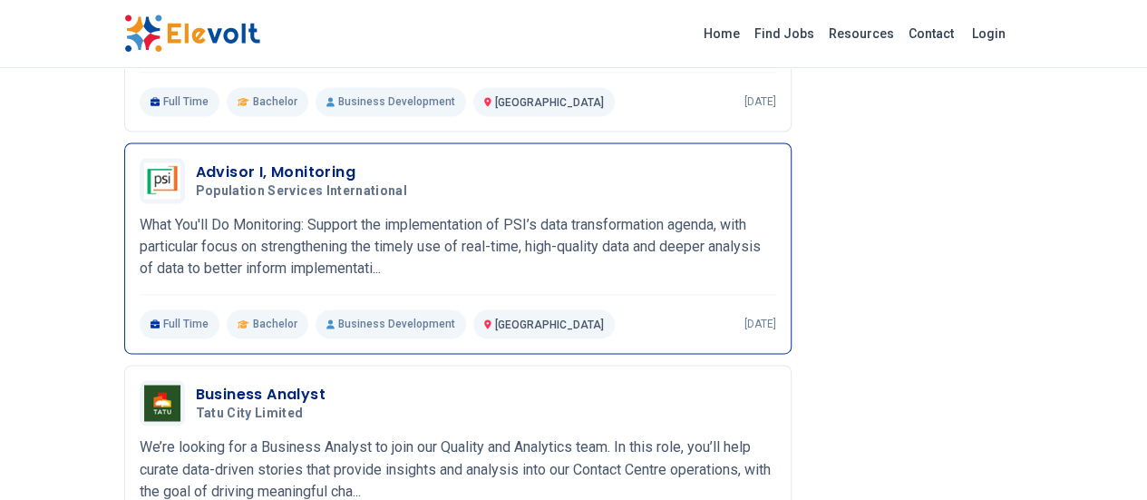
click at [196, 161] on h3 "Advisor I, Monitoring" at bounding box center [305, 172] width 219 height 22
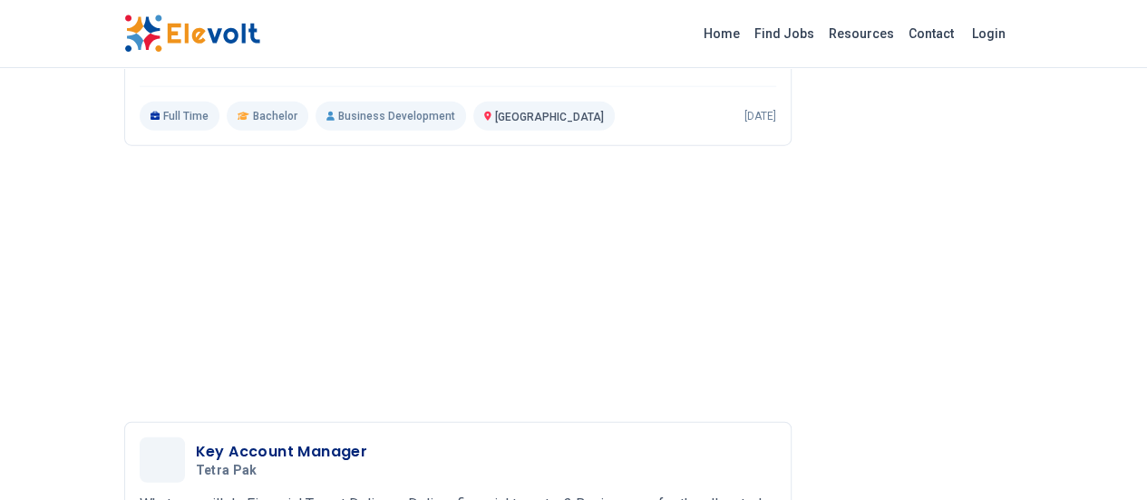
scroll to position [2680, 0]
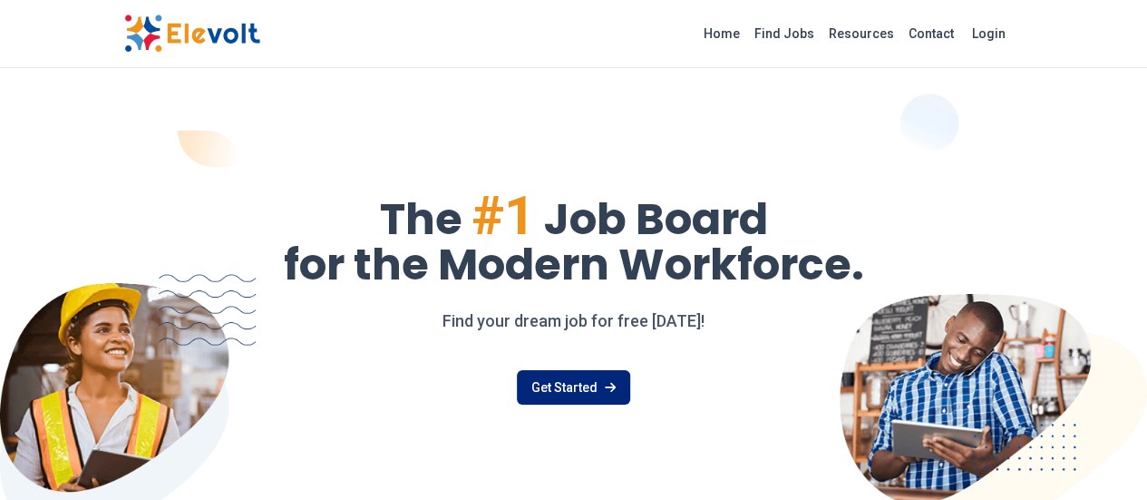
click at [593, 382] on link "Get Started" at bounding box center [573, 387] width 113 height 34
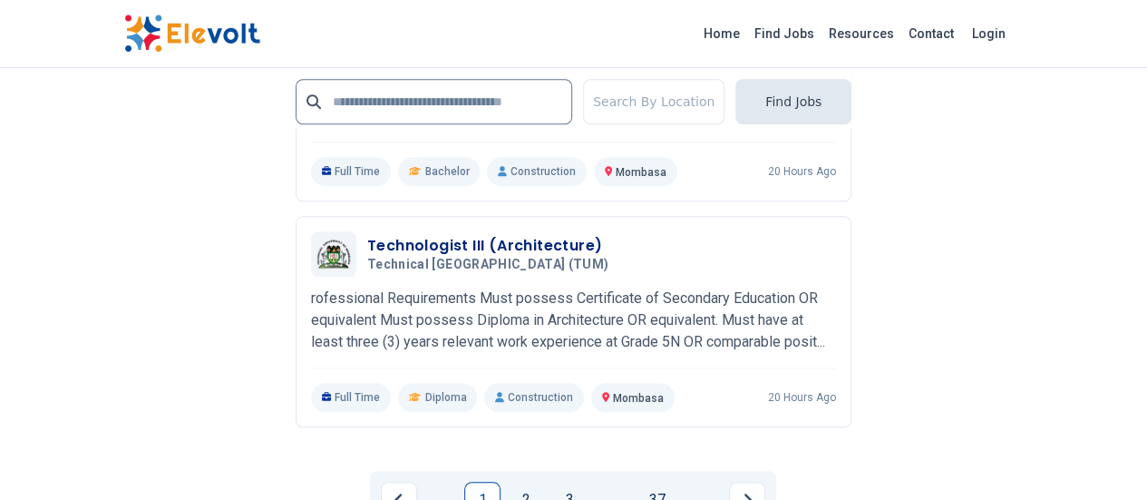
scroll to position [4215, 0]
click at [754, 481] on button "Next page" at bounding box center [747, 499] width 36 height 36
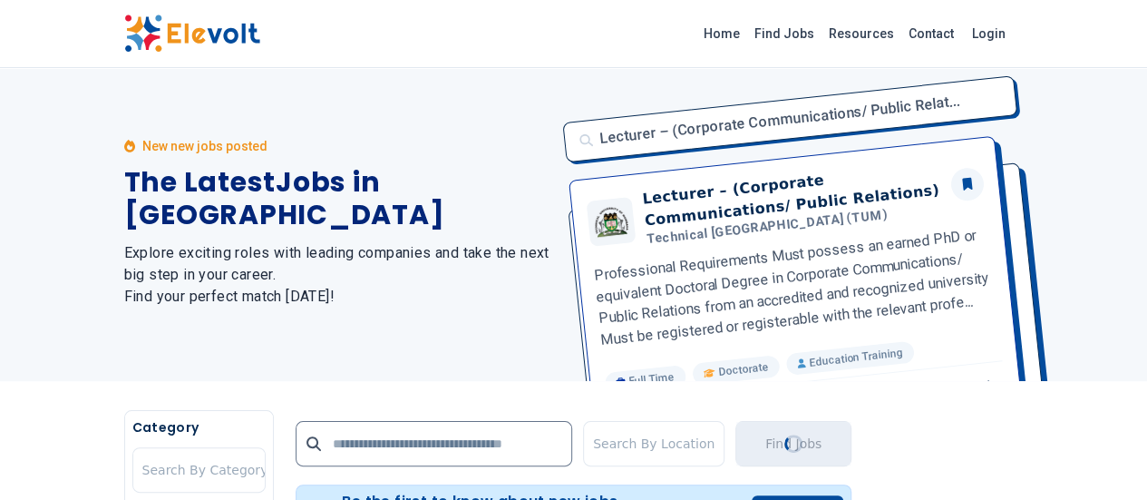
scroll to position [0, 0]
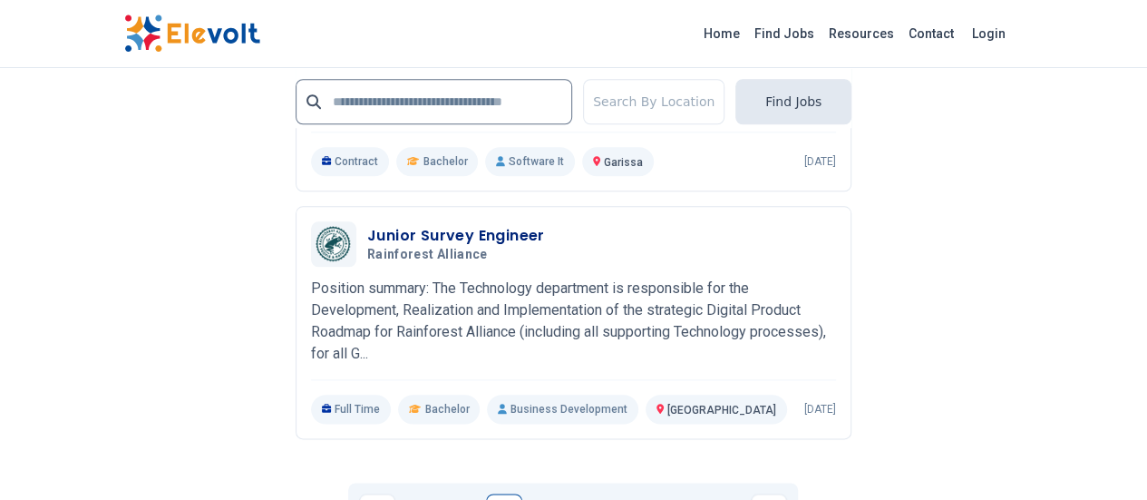
scroll to position [4439, 0]
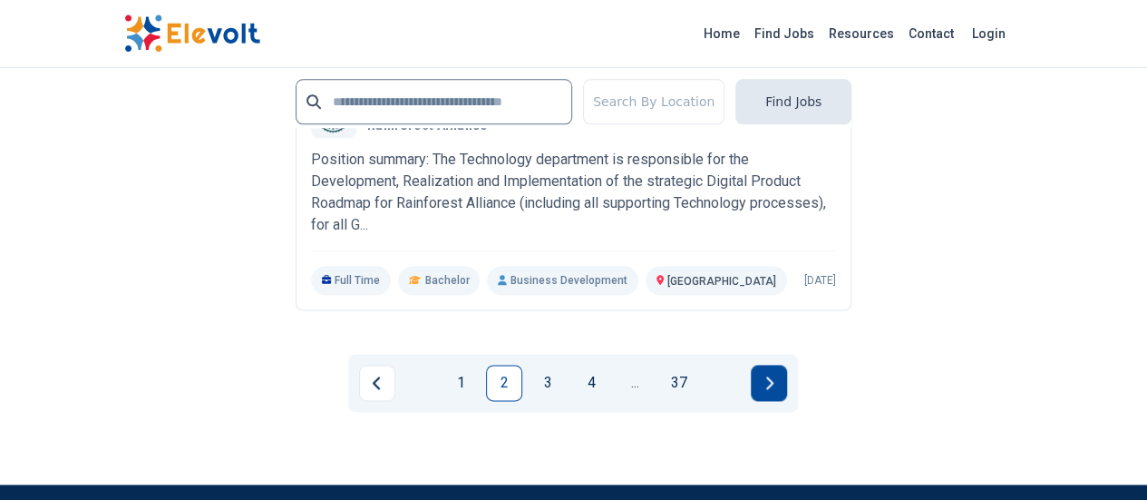
click at [769, 375] on icon "Next page" at bounding box center [768, 382] width 9 height 15
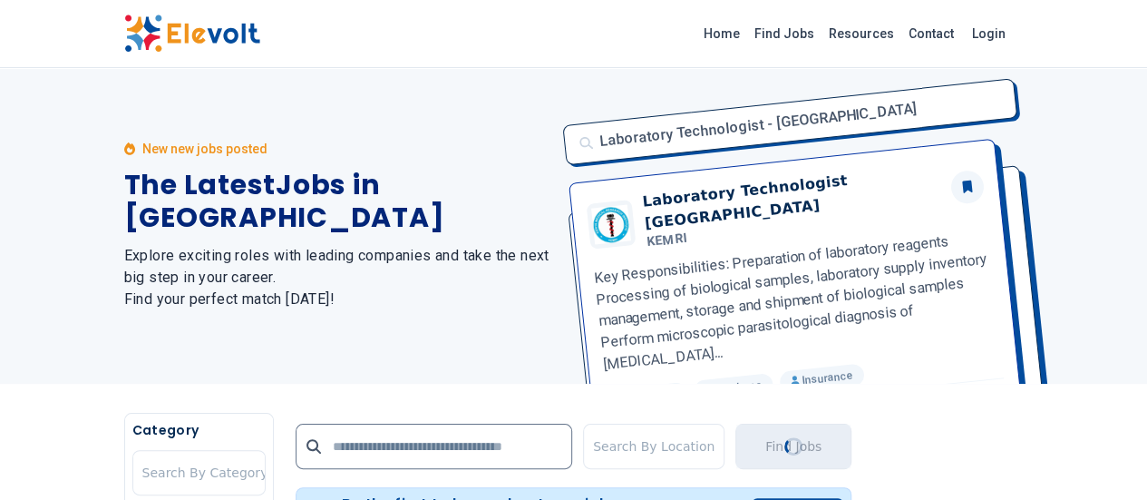
scroll to position [0, 0]
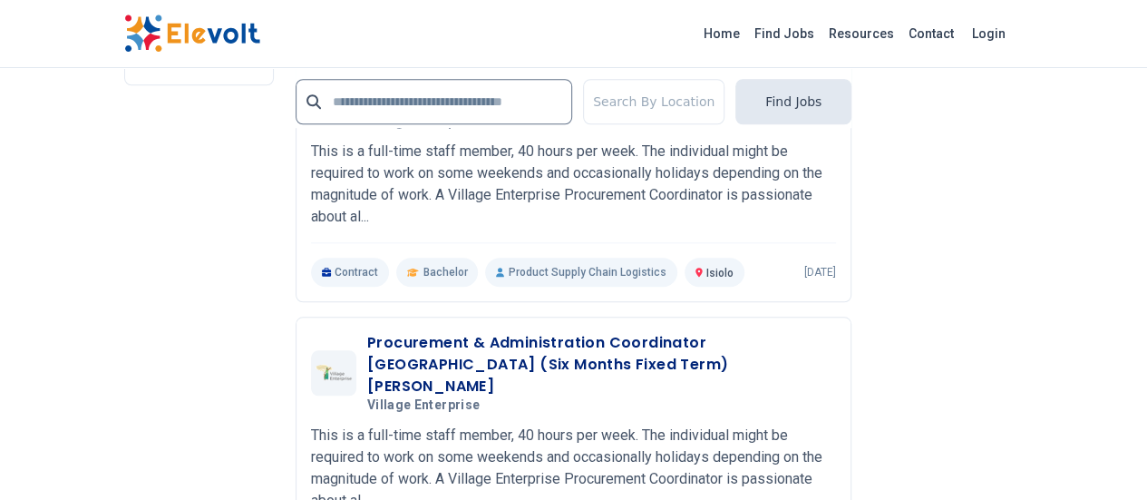
scroll to position [4219, 0]
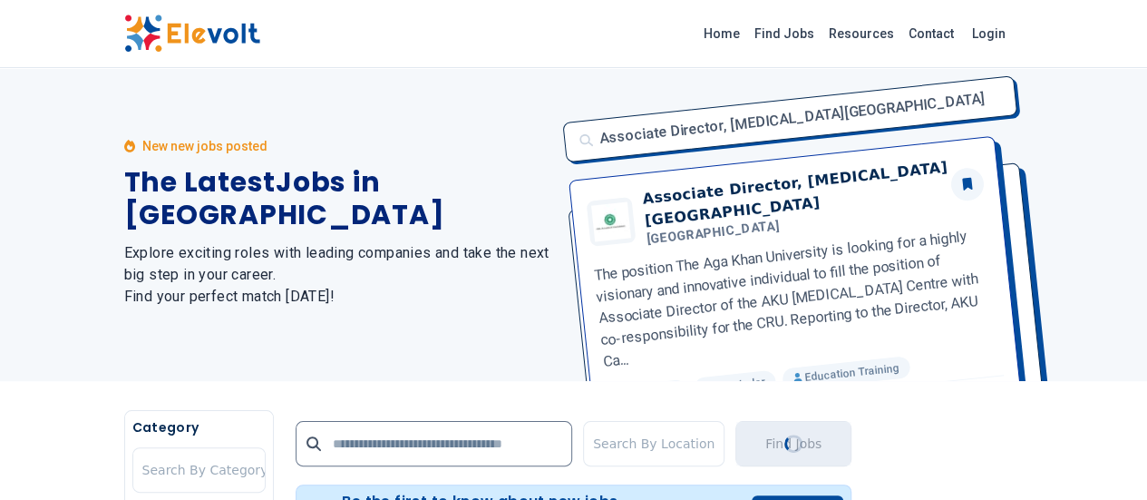
scroll to position [0, 0]
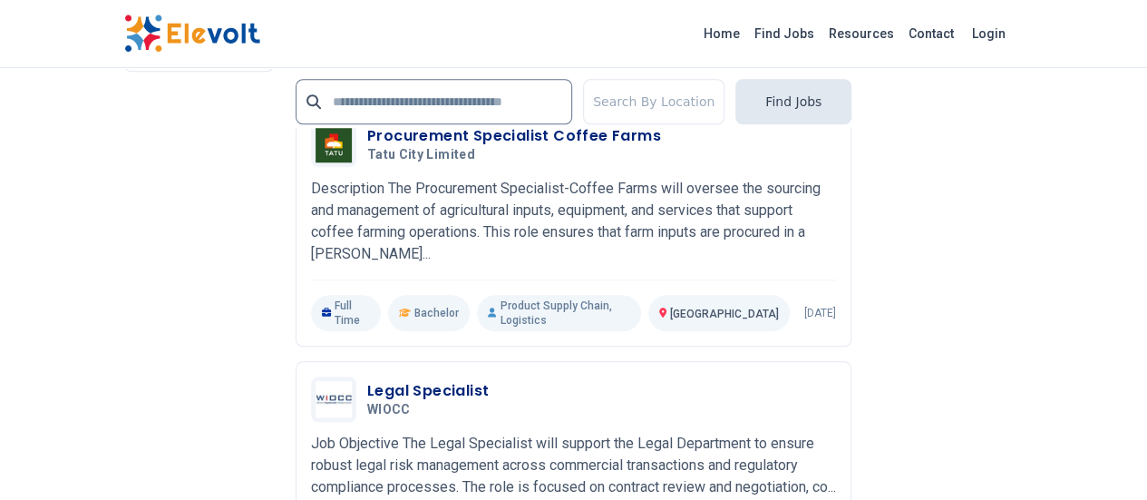
scroll to position [4184, 0]
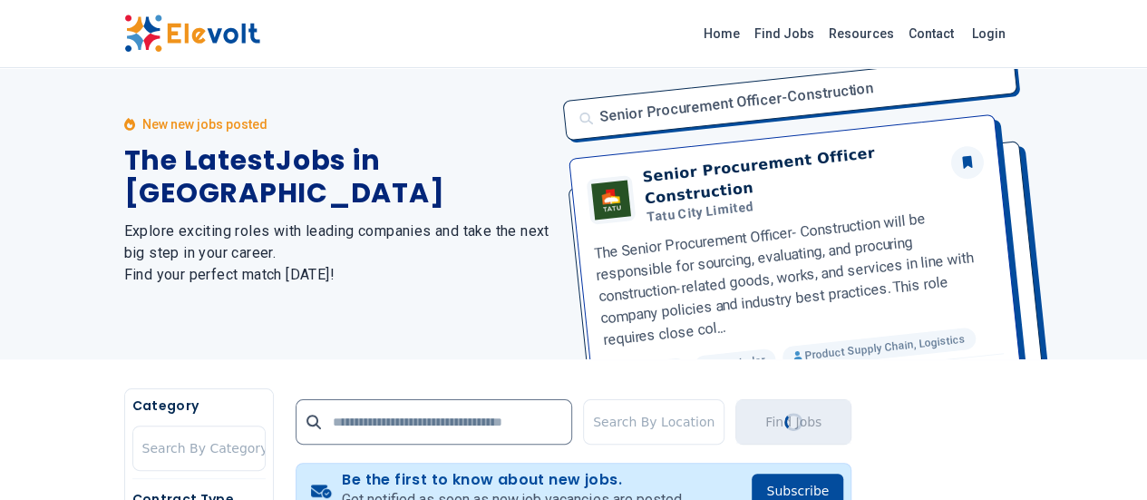
scroll to position [0, 0]
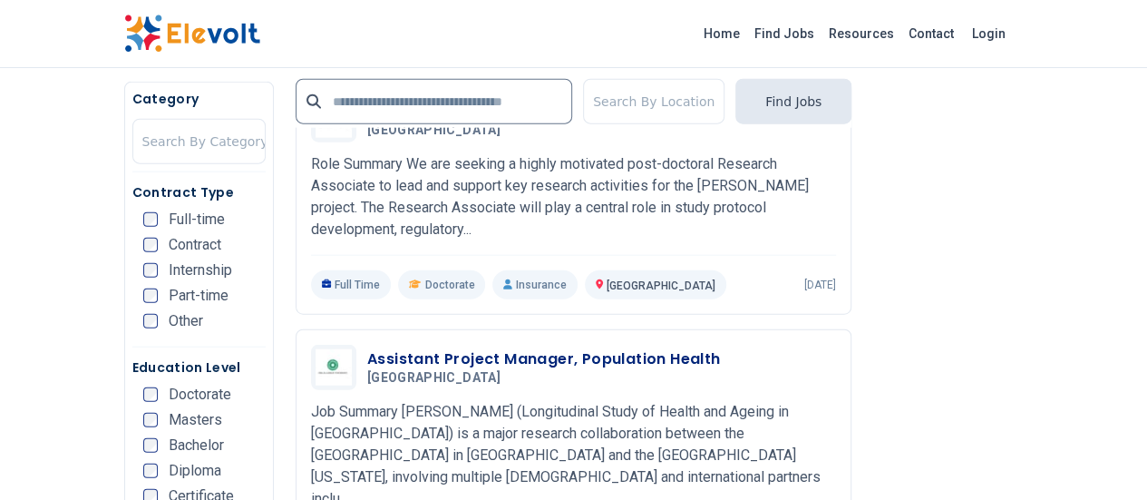
scroll to position [2116, 0]
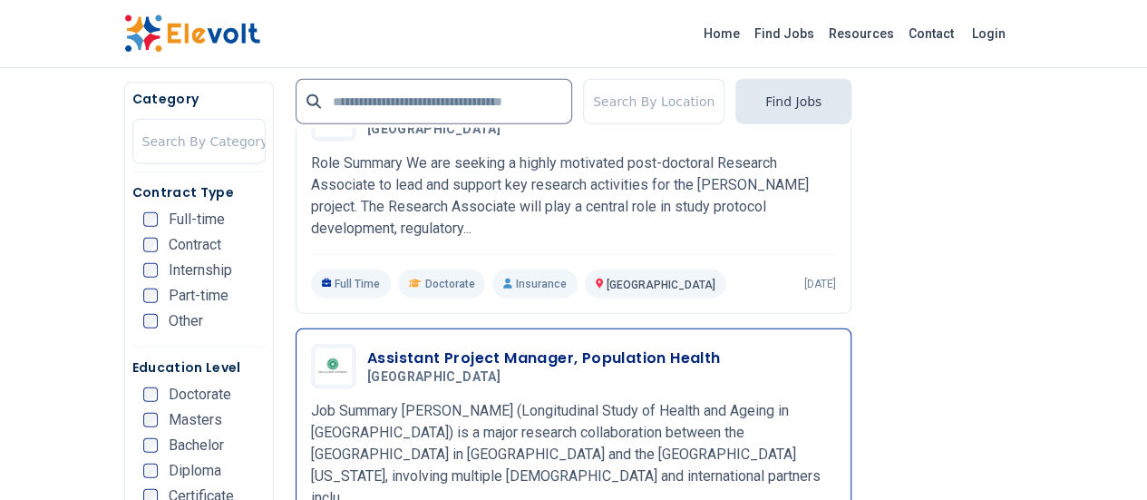
click at [513, 347] on h3 "Assistant Project Manager, Population Health" at bounding box center [544, 358] width 354 height 22
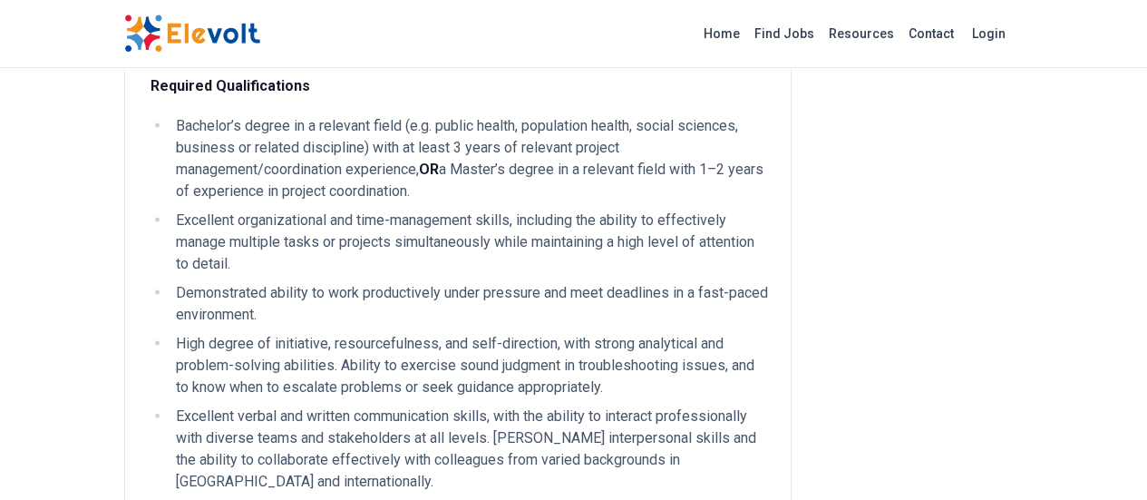
scroll to position [2185, 0]
